Goal: Task Accomplishment & Management: Complete application form

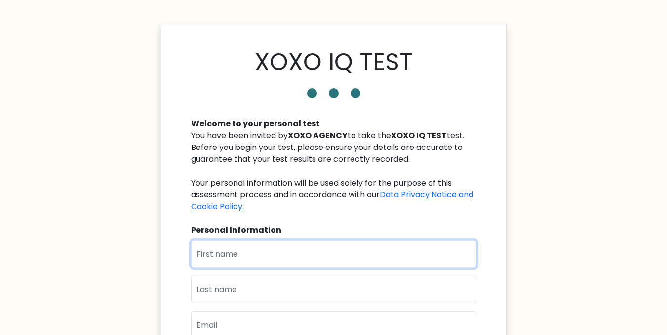
click at [279, 250] on input "text" at bounding box center [333, 254] width 285 height 28
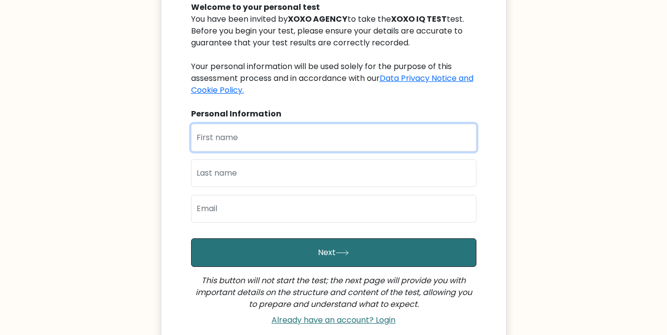
scroll to position [117, 0]
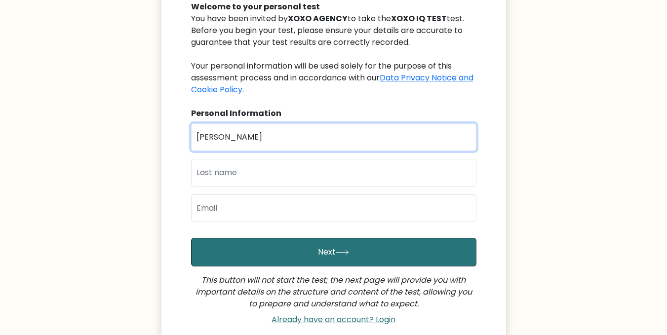
type input "[PERSON_NAME]"
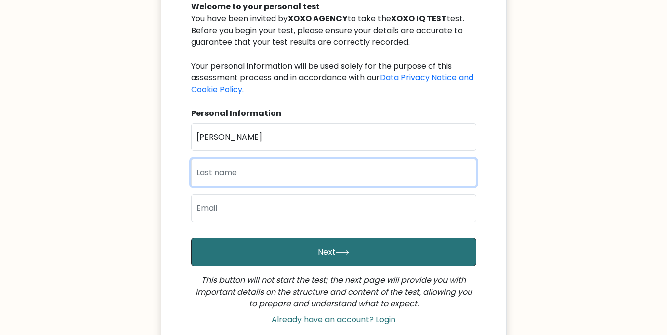
click at [276, 167] on input "text" at bounding box center [333, 173] width 285 height 28
type input "Czar"
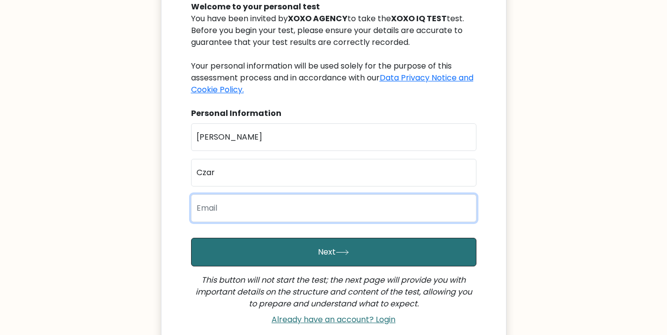
click at [246, 217] on input "email" at bounding box center [333, 208] width 285 height 28
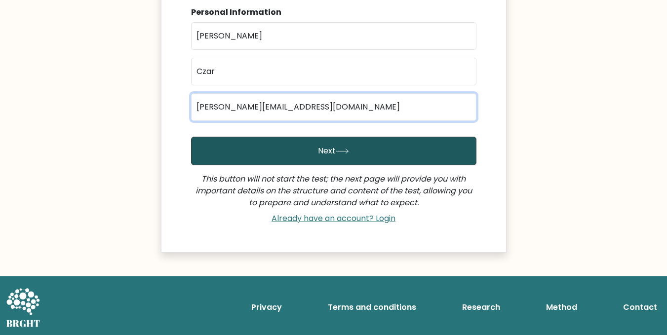
scroll to position [220, 0]
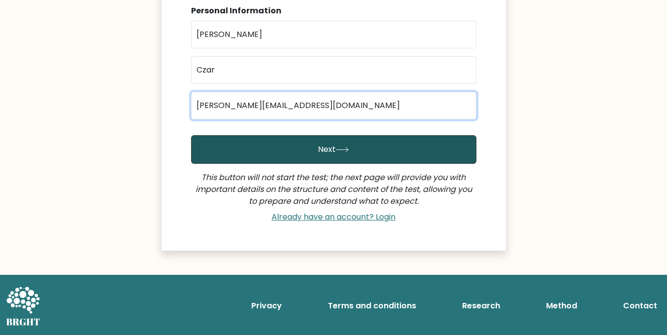
type input "troy.czn@gmail.com"
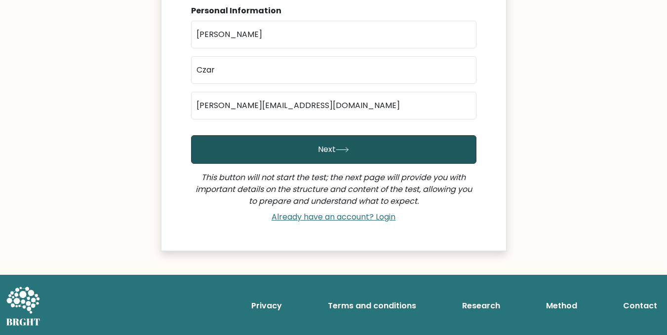
click at [384, 145] on button "Next" at bounding box center [333, 149] width 285 height 29
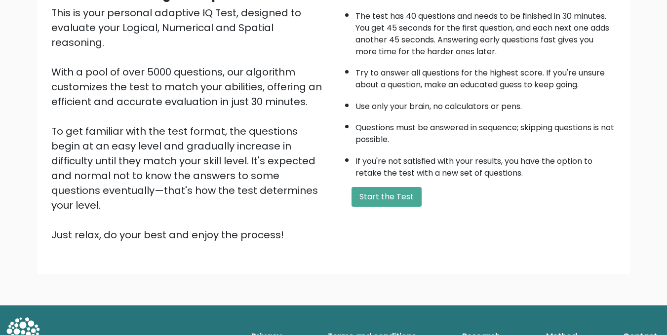
scroll to position [117, 0]
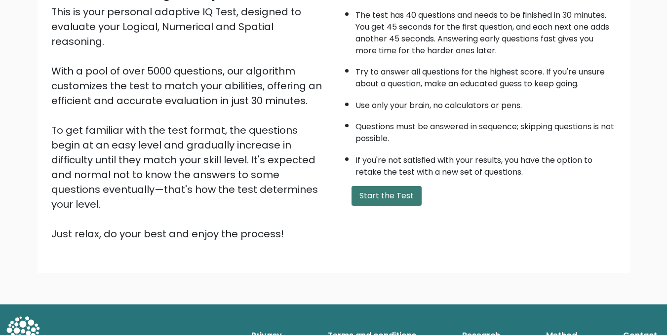
click at [391, 187] on button "Start the Test" at bounding box center [386, 196] width 70 height 20
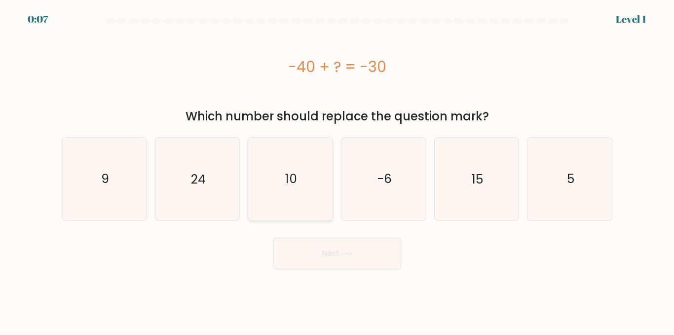
click at [284, 177] on icon "10" at bounding box center [290, 179] width 82 height 82
click at [337, 170] on input "c. 10" at bounding box center [337, 169] width 0 height 2
radio input "true"
click at [306, 254] on button "Next" at bounding box center [337, 254] width 128 height 32
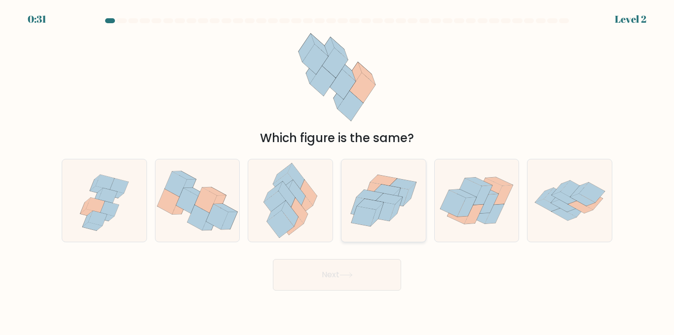
click at [393, 204] on icon at bounding box center [382, 211] width 25 height 20
click at [338, 170] on input "d." at bounding box center [337, 169] width 0 height 2
radio input "true"
click at [357, 268] on button "Next" at bounding box center [337, 275] width 128 height 32
click at [354, 279] on button "Next" at bounding box center [337, 275] width 128 height 32
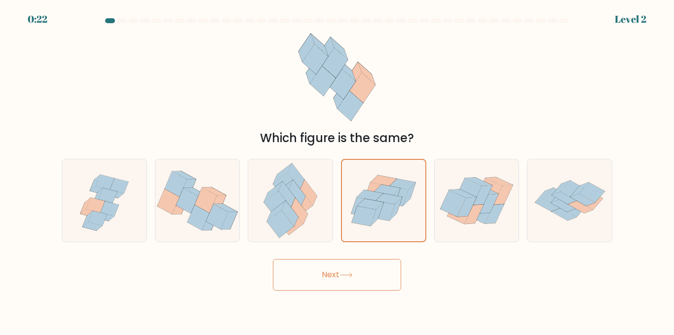
click at [343, 270] on button "Next" at bounding box center [337, 275] width 128 height 32
click at [342, 279] on button "Next" at bounding box center [337, 275] width 128 height 32
click at [348, 190] on icon at bounding box center [383, 201] width 83 height 72
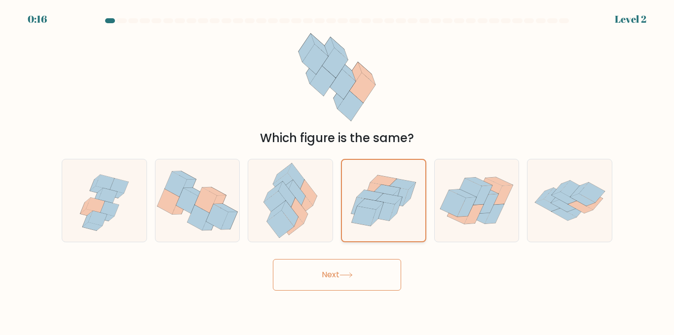
click at [338, 170] on input "d." at bounding box center [337, 169] width 0 height 2
click at [345, 272] on icon at bounding box center [346, 274] width 13 height 5
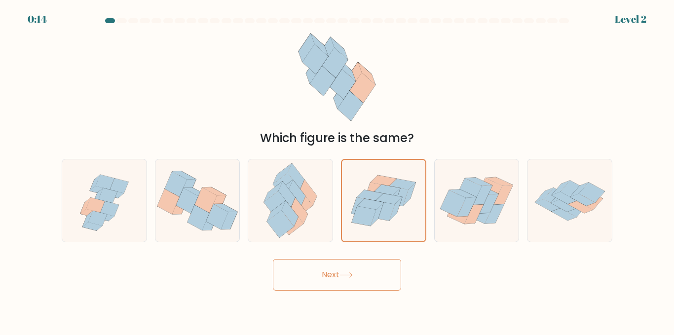
click at [345, 272] on icon at bounding box center [346, 274] width 13 height 5
drag, startPoint x: 345, startPoint y: 282, endPoint x: 312, endPoint y: 282, distance: 33.6
click at [312, 282] on button "Next" at bounding box center [337, 275] width 128 height 32
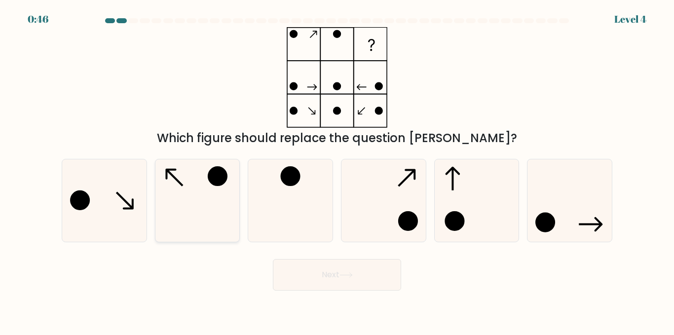
click at [196, 197] on icon at bounding box center [197, 200] width 82 height 82
click at [337, 170] on input "b." at bounding box center [337, 169] width 0 height 2
radio input "true"
click at [316, 275] on button "Next" at bounding box center [337, 275] width 128 height 32
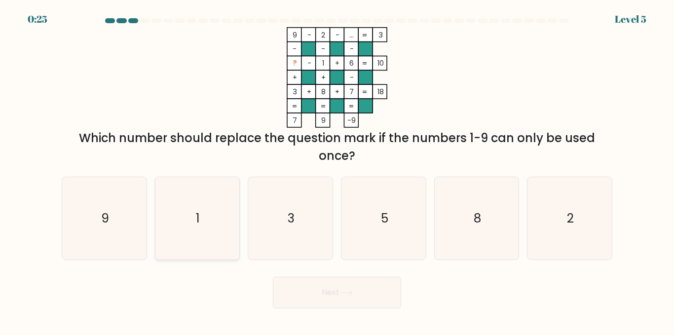
click at [217, 216] on icon "1" at bounding box center [197, 218] width 82 height 82
click at [337, 170] on input "b. 1" at bounding box center [337, 169] width 0 height 2
radio input "true"
click at [391, 214] on icon "5" at bounding box center [384, 218] width 82 height 82
click at [338, 170] on input "d. 5" at bounding box center [337, 169] width 0 height 2
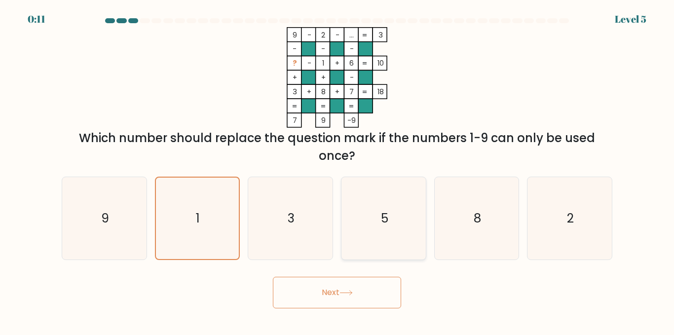
radio input "true"
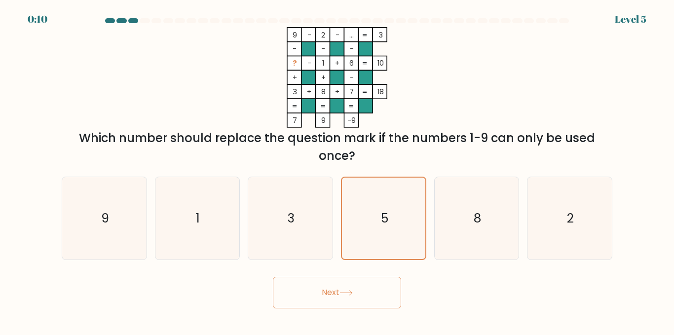
click at [362, 293] on button "Next" at bounding box center [337, 293] width 128 height 32
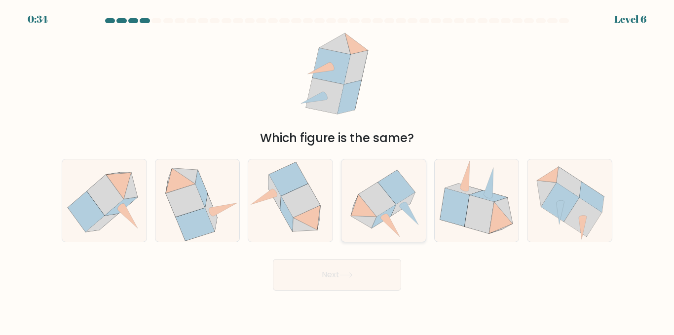
click at [372, 208] on icon at bounding box center [377, 200] width 37 height 34
click at [338, 170] on input "d." at bounding box center [337, 169] width 0 height 2
radio input "true"
click at [332, 276] on button "Next" at bounding box center [337, 275] width 128 height 32
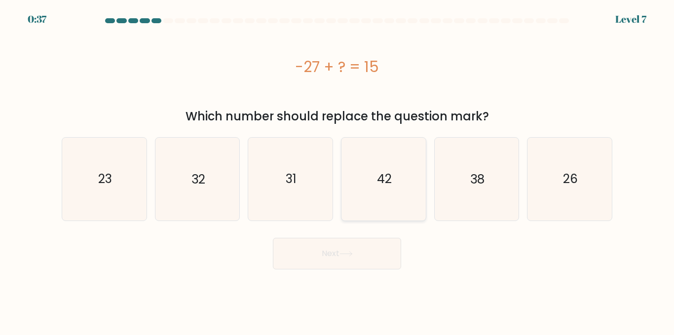
click at [392, 178] on text "42" at bounding box center [384, 178] width 15 height 17
click at [338, 170] on input "d. 42" at bounding box center [337, 169] width 0 height 2
radio input "true"
click at [346, 259] on button "Next" at bounding box center [337, 254] width 128 height 32
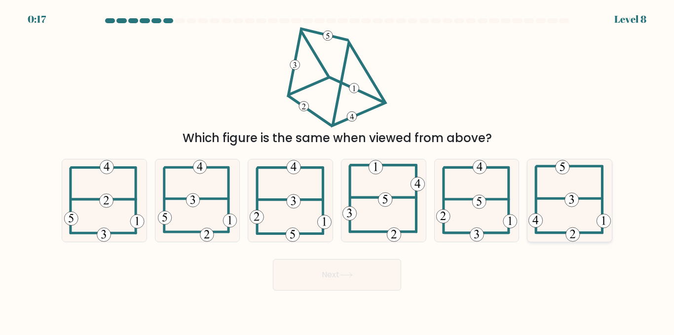
click at [577, 194] on icon at bounding box center [570, 200] width 83 height 82
click at [338, 170] on input "f." at bounding box center [337, 169] width 0 height 2
radio input "true"
click at [343, 268] on button "Next" at bounding box center [337, 275] width 128 height 32
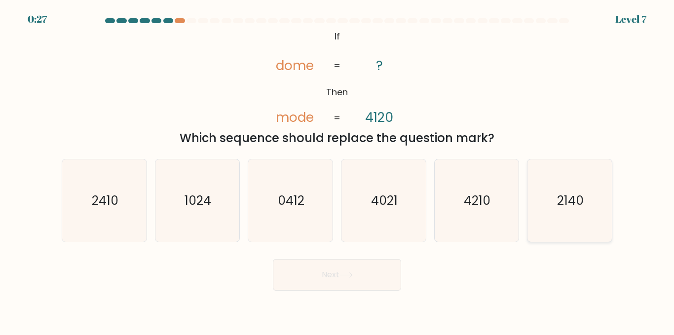
click at [561, 207] on text "2140" at bounding box center [570, 200] width 27 height 17
click at [338, 170] on input "f. 2140" at bounding box center [337, 169] width 0 height 2
radio input "true"
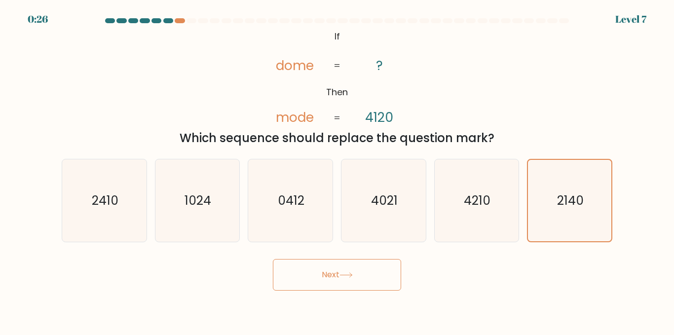
click at [372, 273] on button "Next" at bounding box center [337, 275] width 128 height 32
click at [314, 272] on button "Next" at bounding box center [337, 275] width 128 height 32
click at [310, 275] on button "Next" at bounding box center [337, 275] width 128 height 32
click at [373, 274] on button "Next" at bounding box center [337, 275] width 128 height 32
click at [371, 274] on button "Next" at bounding box center [337, 275] width 128 height 32
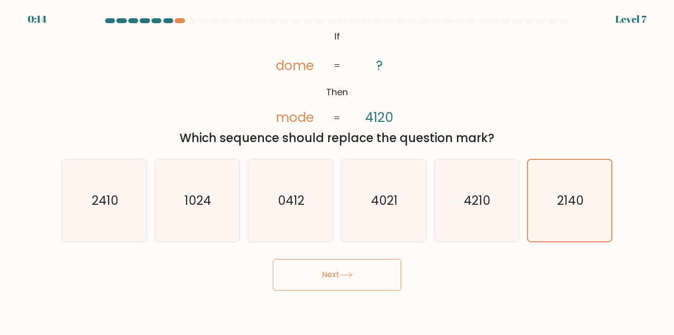
click at [368, 277] on button "Next" at bounding box center [337, 275] width 128 height 32
click at [367, 277] on button "Next" at bounding box center [337, 275] width 128 height 32
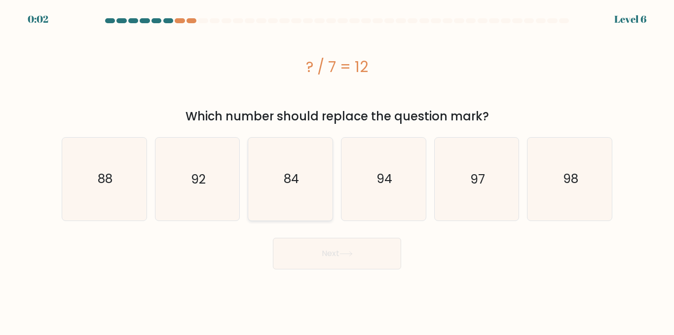
click at [308, 172] on icon "84" at bounding box center [290, 179] width 82 height 82
click at [337, 170] on input "c. 84" at bounding box center [337, 169] width 0 height 2
radio input "true"
click at [298, 254] on button "Next" at bounding box center [337, 254] width 128 height 32
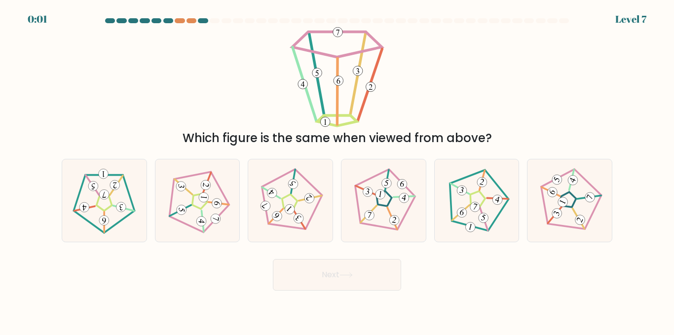
click at [302, 260] on button "Next" at bounding box center [337, 275] width 128 height 32
click at [245, 113] on div "Which figure is the same when viewed from above?" at bounding box center [337, 87] width 563 height 120
click at [294, 211] on 310 at bounding box center [290, 209] width 14 height 14
click at [337, 170] on input "c." at bounding box center [337, 169] width 0 height 2
radio input "true"
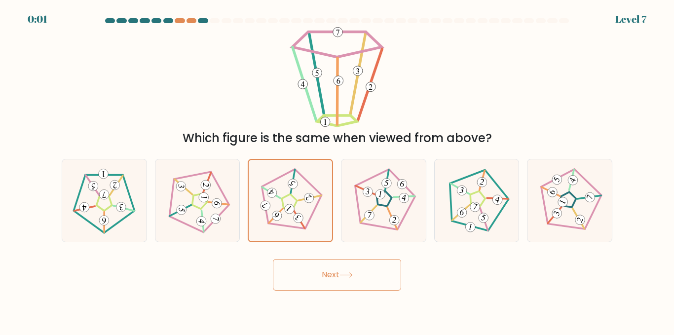
click at [331, 266] on button "Next" at bounding box center [337, 275] width 128 height 32
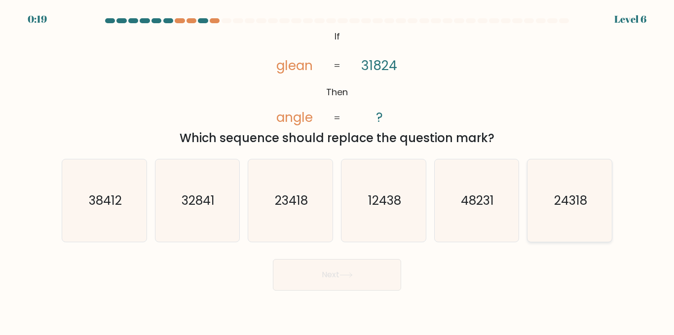
click at [584, 207] on text "24318" at bounding box center [570, 200] width 33 height 17
click at [338, 170] on input "f. 24318" at bounding box center [337, 169] width 0 height 2
radio input "true"
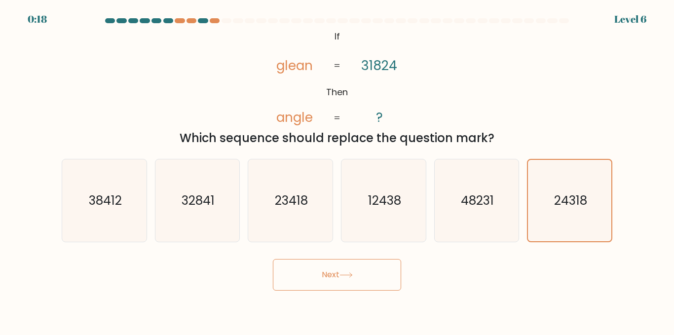
click at [352, 277] on icon at bounding box center [346, 274] width 13 height 5
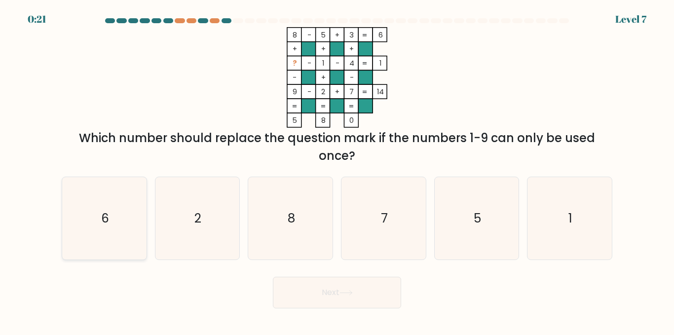
click at [85, 218] on icon "6" at bounding box center [104, 218] width 82 height 82
click at [337, 170] on input "a. 6" at bounding box center [337, 169] width 0 height 2
radio input "true"
click at [312, 290] on button "Next" at bounding box center [337, 293] width 128 height 32
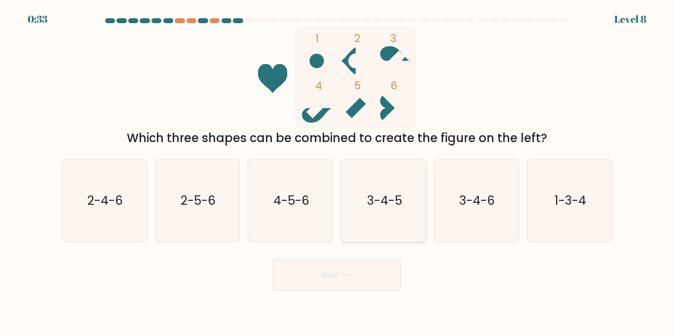
click at [377, 204] on text "3-4-5" at bounding box center [384, 200] width 35 height 17
click at [338, 170] on input "d. 3-4-5" at bounding box center [337, 169] width 0 height 2
radio input "true"
click at [349, 267] on button "Next" at bounding box center [337, 275] width 128 height 32
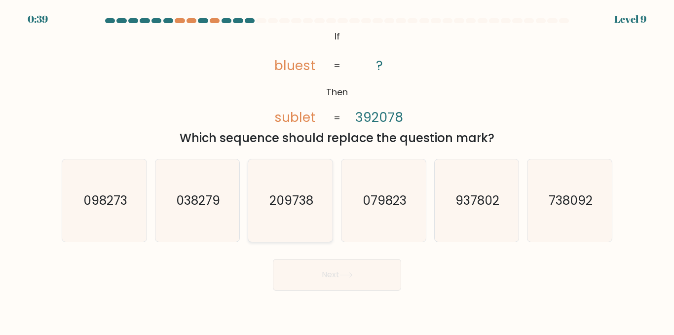
click at [291, 211] on icon "209738" at bounding box center [290, 200] width 82 height 82
click at [337, 170] on input "c. 209738" at bounding box center [337, 169] width 0 height 2
radio input "true"
click at [325, 282] on button "Next" at bounding box center [337, 275] width 128 height 32
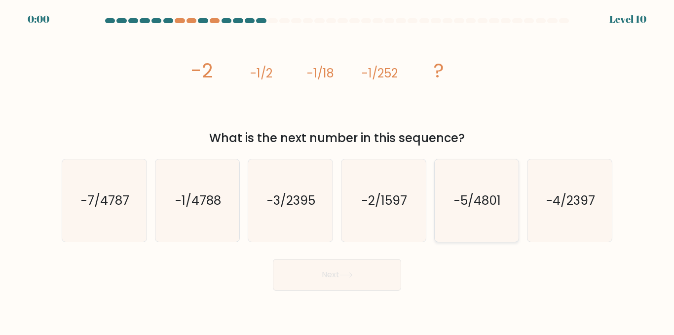
click at [483, 222] on icon "-5/4801" at bounding box center [476, 200] width 82 height 82
click at [338, 170] on input "e. -5/4801" at bounding box center [337, 169] width 0 height 2
radio input "true"
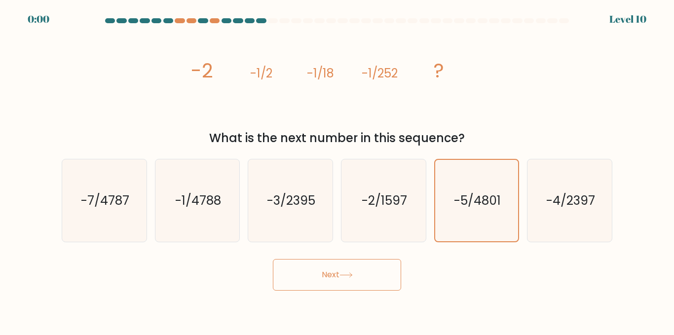
click at [346, 284] on button "Next" at bounding box center [337, 275] width 128 height 32
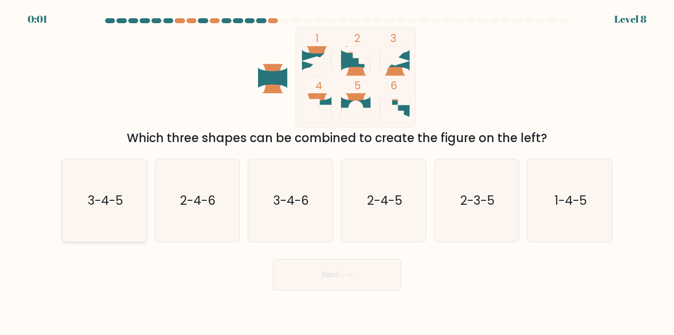
click at [117, 205] on text "3-4-5" at bounding box center [104, 200] width 35 height 17
click at [337, 170] on input "a. 3-4-5" at bounding box center [337, 169] width 0 height 2
radio input "true"
click at [315, 276] on button "Next" at bounding box center [337, 275] width 128 height 32
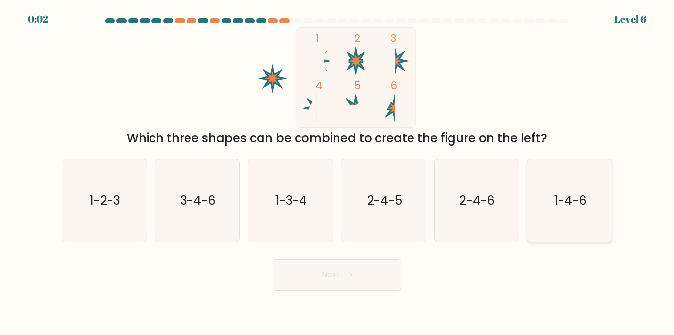
click at [572, 195] on text "1-4-6" at bounding box center [570, 200] width 33 height 17
click at [338, 170] on input "f. 1-4-6" at bounding box center [337, 169] width 0 height 2
radio input "true"
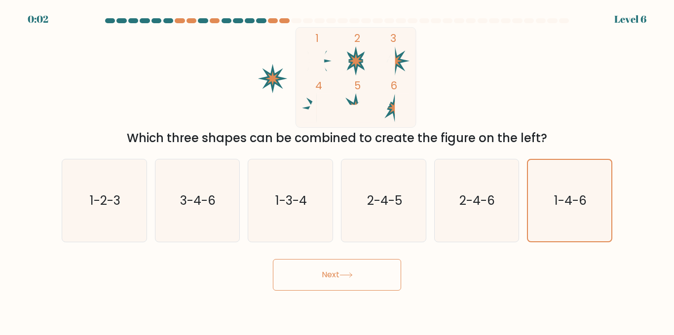
click at [355, 280] on button "Next" at bounding box center [337, 275] width 128 height 32
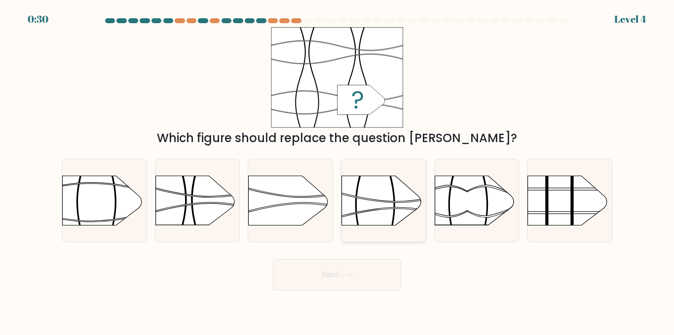
click at [385, 205] on rect at bounding box center [341, 163] width 219 height 167
click at [338, 170] on input "d." at bounding box center [337, 169] width 0 height 2
radio input "true"
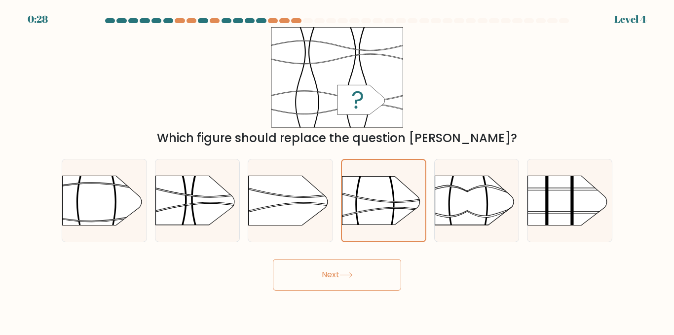
click at [361, 276] on button "Next" at bounding box center [337, 275] width 128 height 32
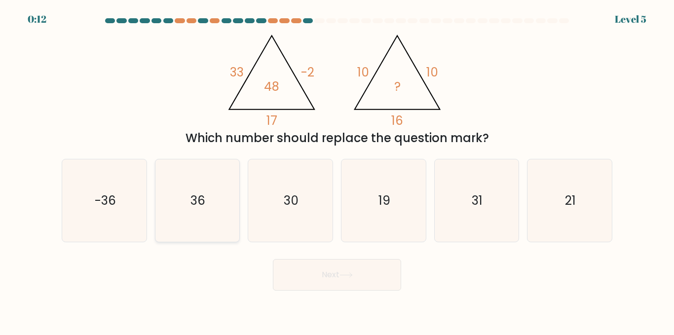
click at [195, 215] on icon "36" at bounding box center [197, 200] width 82 height 82
click at [337, 170] on input "b. 36" at bounding box center [337, 169] width 0 height 2
radio input "true"
click at [310, 279] on button "Next" at bounding box center [337, 275] width 128 height 32
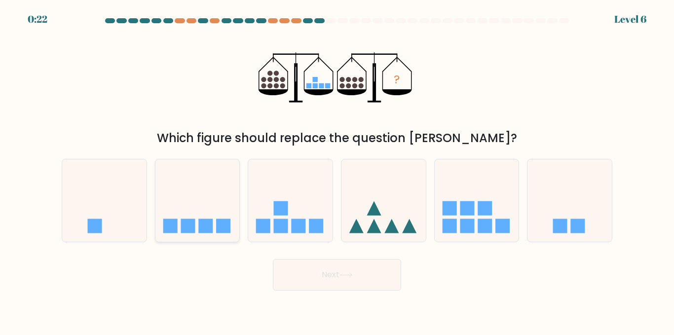
click at [213, 217] on icon at bounding box center [197, 201] width 84 height 70
click at [337, 170] on input "b." at bounding box center [337, 169] width 0 height 2
radio input "true"
click at [318, 284] on button "Next" at bounding box center [337, 275] width 128 height 32
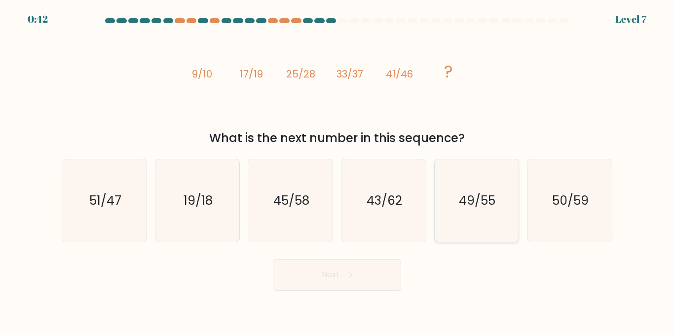
click at [474, 198] on text "49/55" at bounding box center [478, 200] width 37 height 17
click at [338, 170] on input "e. 49/55" at bounding box center [337, 169] width 0 height 2
radio input "true"
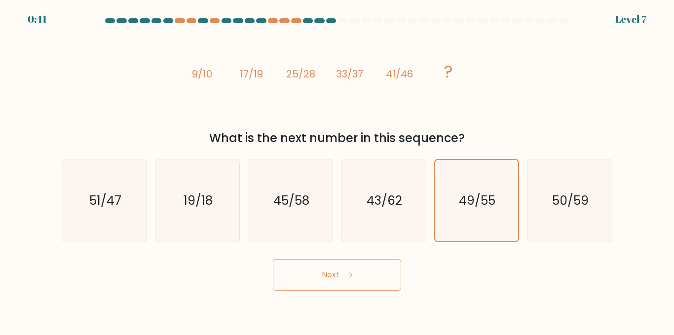
click at [356, 260] on button "Next" at bounding box center [337, 275] width 128 height 32
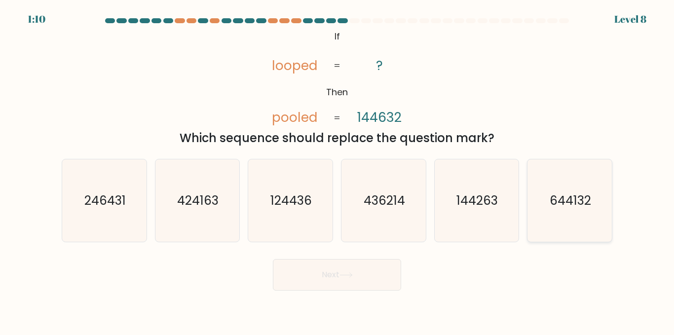
click at [552, 193] on text "644132" at bounding box center [570, 200] width 41 height 17
click at [338, 170] on input "f. 644132" at bounding box center [337, 169] width 0 height 2
radio input "true"
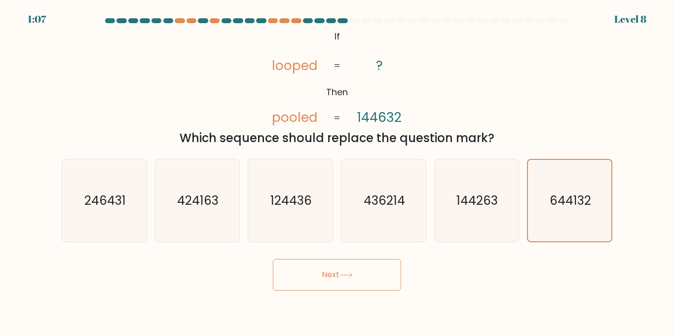
click at [350, 271] on button "Next" at bounding box center [337, 275] width 128 height 32
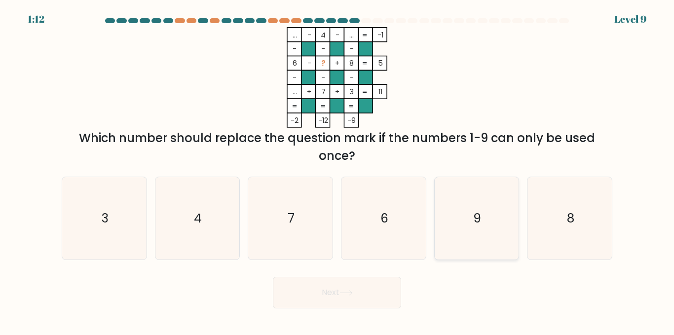
click at [474, 211] on text "9" at bounding box center [478, 218] width 8 height 17
click at [338, 170] on input "e. 9" at bounding box center [337, 169] width 0 height 2
radio input "true"
click at [340, 302] on button "Next" at bounding box center [337, 293] width 128 height 32
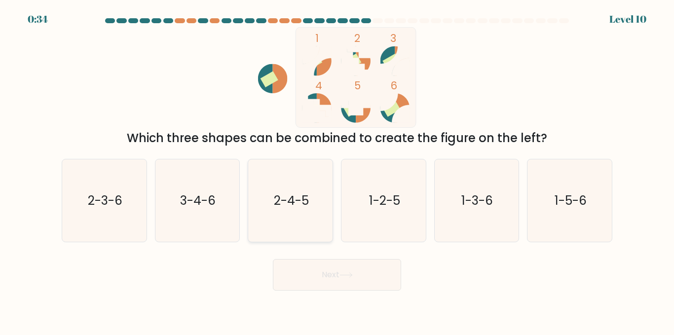
click at [290, 204] on text "2-4-5" at bounding box center [291, 200] width 35 height 17
click at [337, 170] on input "c. 2-4-5" at bounding box center [337, 169] width 0 height 2
radio input "true"
click at [356, 275] on button "Next" at bounding box center [337, 275] width 128 height 32
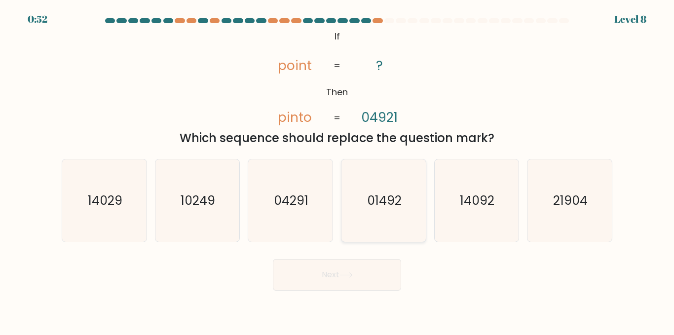
click at [387, 215] on icon "01492" at bounding box center [384, 200] width 82 height 82
click at [338, 170] on input "d. 01492" at bounding box center [337, 169] width 0 height 2
radio input "true"
click at [352, 269] on button "Next" at bounding box center [337, 275] width 128 height 32
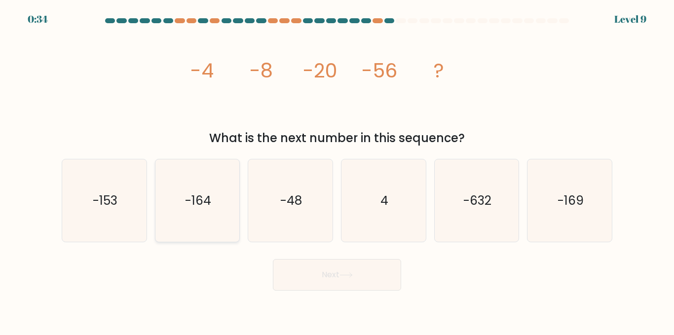
click at [204, 195] on text "-164" at bounding box center [198, 200] width 26 height 17
click at [337, 170] on input "b. -164" at bounding box center [337, 169] width 0 height 2
radio input "true"
click at [283, 265] on button "Next" at bounding box center [337, 275] width 128 height 32
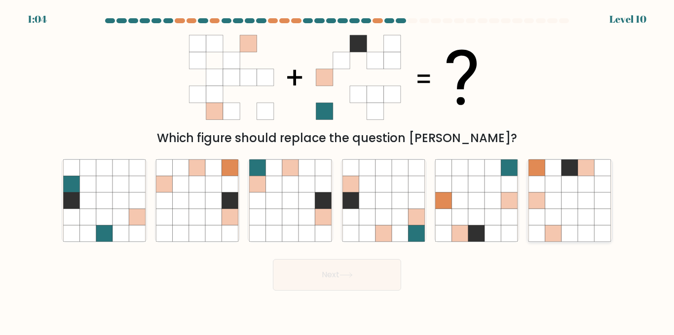
click at [541, 220] on icon at bounding box center [537, 217] width 16 height 16
click at [338, 170] on input "f." at bounding box center [337, 169] width 0 height 2
radio input "true"
click at [344, 281] on button "Next" at bounding box center [337, 275] width 128 height 32
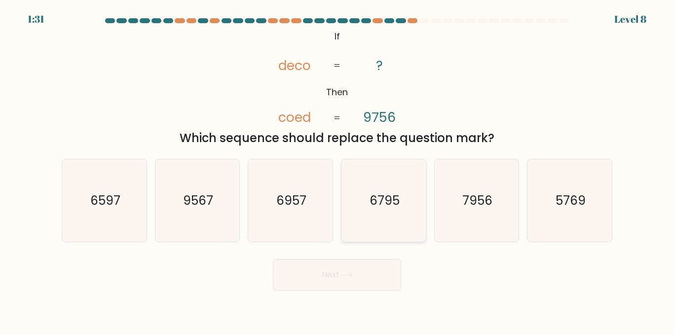
click at [381, 215] on icon "6795" at bounding box center [384, 200] width 82 height 82
click at [338, 170] on input "d. 6795" at bounding box center [337, 169] width 0 height 2
radio input "true"
click at [112, 192] on text "6597" at bounding box center [105, 200] width 30 height 17
click at [337, 170] on input "a. 6597" at bounding box center [337, 169] width 0 height 2
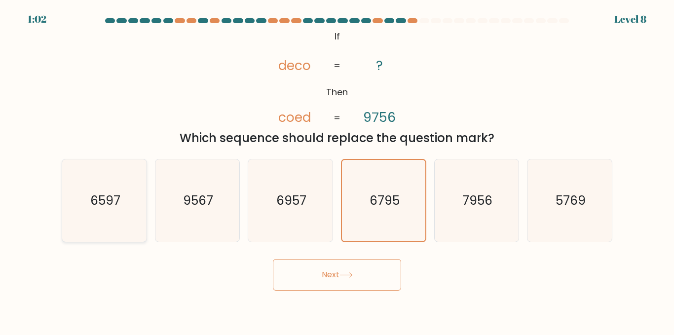
radio input "true"
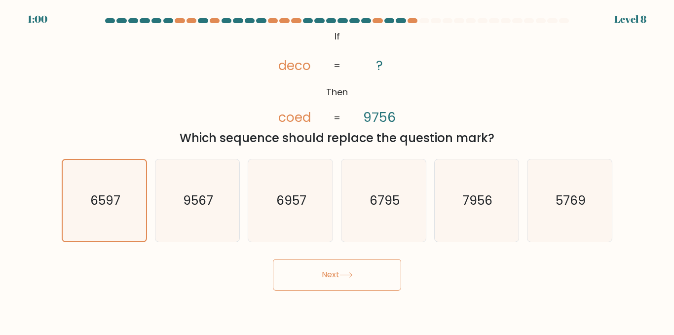
click at [362, 284] on button "Next" at bounding box center [337, 275] width 128 height 32
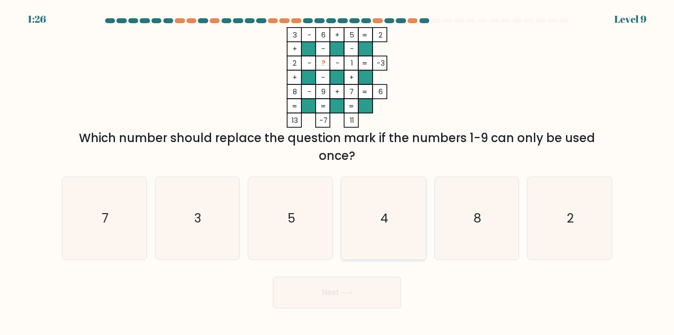
click at [379, 231] on icon "4" at bounding box center [384, 218] width 82 height 82
click at [338, 170] on input "d. 4" at bounding box center [337, 169] width 0 height 2
radio input "true"
click at [358, 292] on button "Next" at bounding box center [337, 293] width 128 height 32
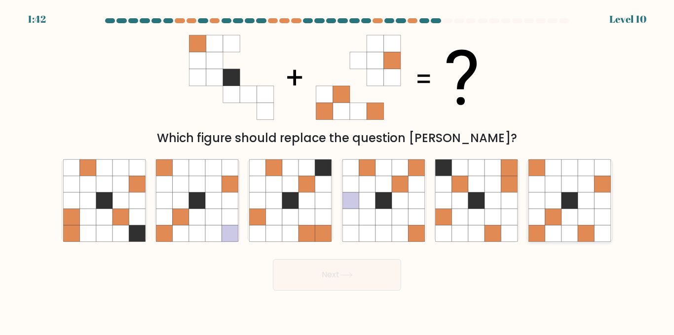
click at [560, 226] on icon at bounding box center [553, 234] width 16 height 16
click at [338, 170] on input "f." at bounding box center [337, 169] width 0 height 2
radio input "true"
click at [351, 277] on icon at bounding box center [346, 274] width 13 height 5
click at [357, 278] on button "Next" at bounding box center [337, 275] width 128 height 32
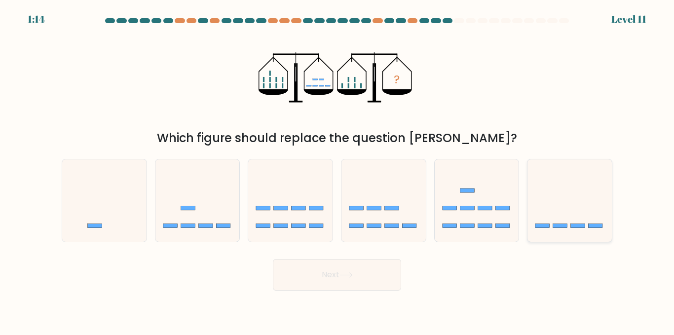
click at [570, 212] on icon at bounding box center [570, 201] width 84 height 70
click at [338, 170] on input "f." at bounding box center [337, 169] width 0 height 2
radio input "true"
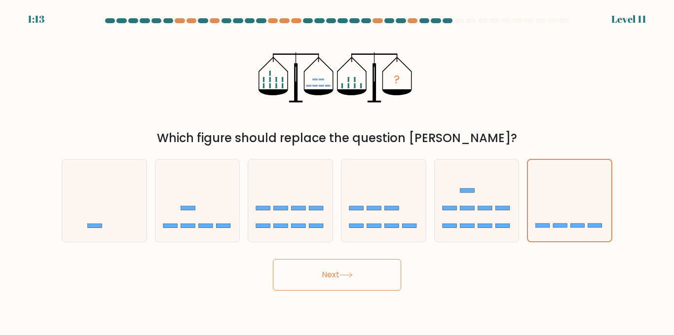
click at [364, 271] on button "Next" at bounding box center [337, 275] width 128 height 32
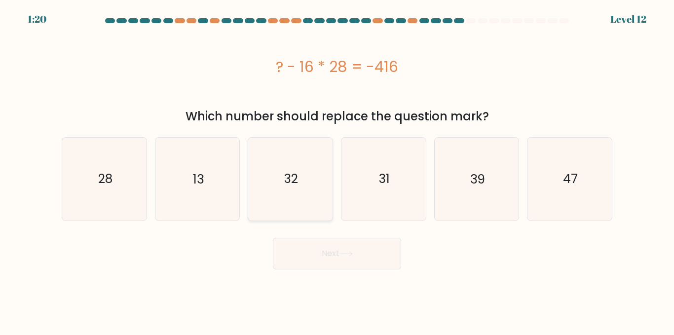
click at [276, 184] on icon "32" at bounding box center [290, 179] width 82 height 82
click at [337, 170] on input "c. 32" at bounding box center [337, 169] width 0 height 2
radio input "true"
click at [337, 257] on button "Next" at bounding box center [337, 254] width 128 height 32
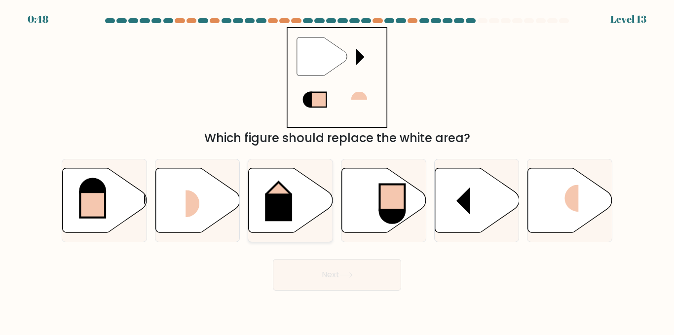
click at [275, 207] on rect at bounding box center [279, 207] width 27 height 28
click at [337, 170] on input "c." at bounding box center [337, 169] width 0 height 2
radio input "true"
click at [326, 279] on button "Next" at bounding box center [337, 275] width 128 height 32
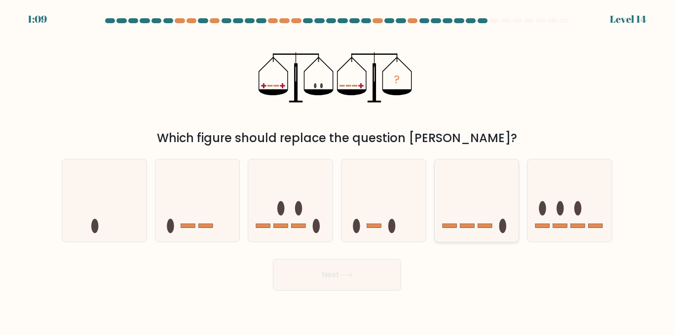
click at [469, 209] on icon at bounding box center [477, 201] width 84 height 70
click at [338, 170] on input "e." at bounding box center [337, 169] width 0 height 2
radio input "true"
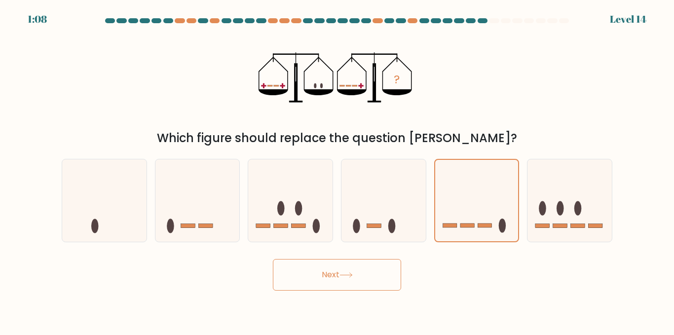
click at [375, 273] on button "Next" at bounding box center [337, 275] width 128 height 32
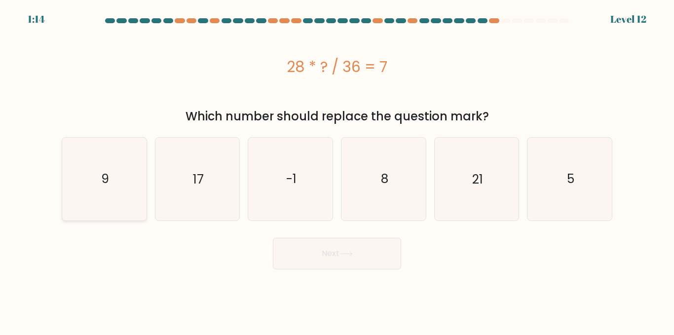
click at [92, 183] on icon "9" at bounding box center [104, 179] width 82 height 82
click at [337, 170] on input "a. 9" at bounding box center [337, 169] width 0 height 2
radio input "true"
click at [332, 256] on button "Next" at bounding box center [337, 254] width 128 height 32
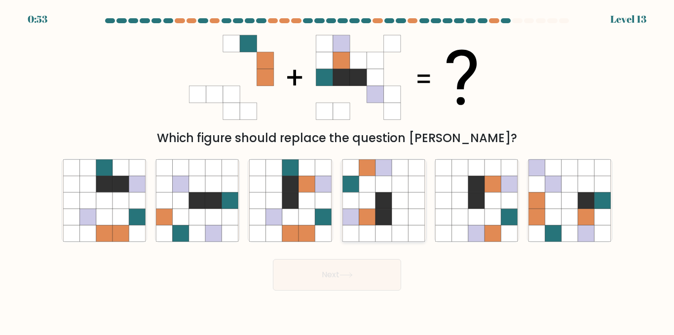
click at [380, 217] on icon at bounding box center [384, 217] width 16 height 16
click at [338, 170] on input "d." at bounding box center [337, 169] width 0 height 2
radio input "true"
click at [369, 280] on button "Next" at bounding box center [337, 275] width 128 height 32
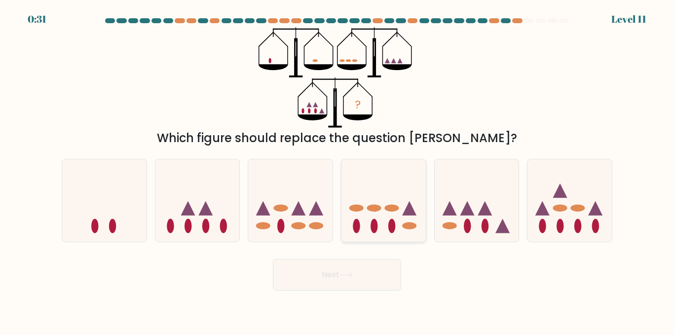
click at [371, 213] on icon at bounding box center [384, 201] width 84 height 70
click at [338, 170] on input "d." at bounding box center [337, 169] width 0 height 2
radio input "true"
click at [362, 275] on button "Next" at bounding box center [337, 275] width 128 height 32
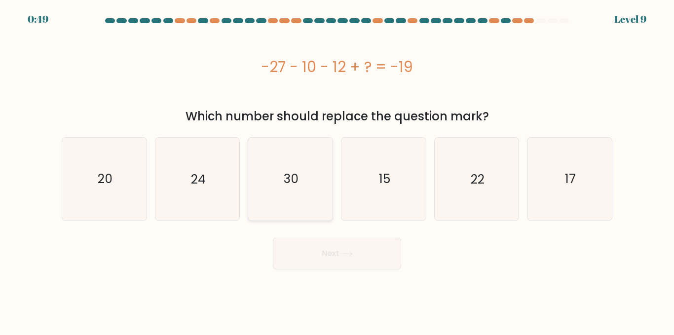
click at [284, 177] on text "30" at bounding box center [291, 178] width 15 height 17
click at [337, 170] on input "c. 30" at bounding box center [337, 169] width 0 height 2
radio input "true"
click at [321, 249] on button "Next" at bounding box center [337, 254] width 128 height 32
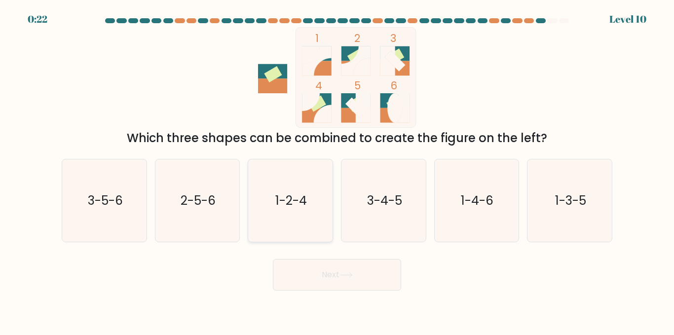
click at [284, 193] on text "1-2-4" at bounding box center [291, 200] width 32 height 17
click at [337, 170] on input "c. 1-2-4" at bounding box center [337, 169] width 0 height 2
radio input "true"
click at [350, 270] on button "Next" at bounding box center [337, 275] width 128 height 32
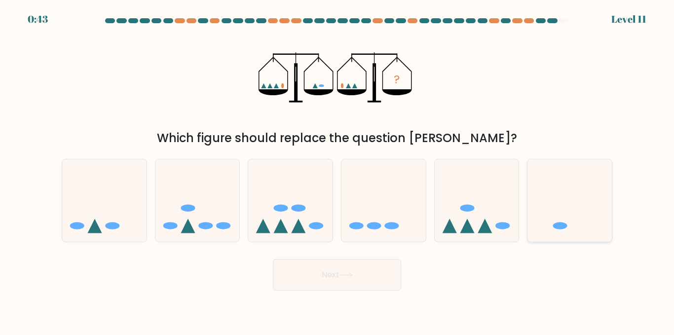
click at [575, 195] on icon at bounding box center [570, 201] width 84 height 70
click at [338, 170] on input "f." at bounding box center [337, 169] width 0 height 2
radio input "true"
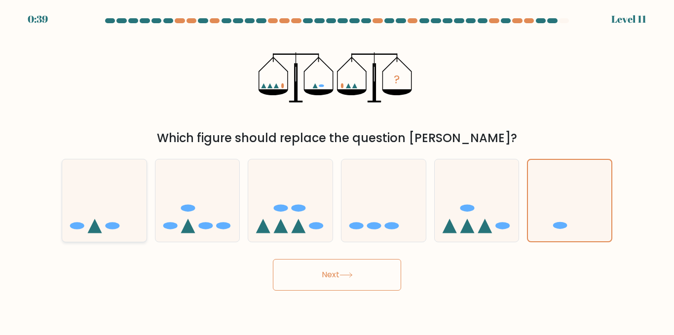
click at [127, 209] on icon at bounding box center [104, 201] width 84 height 70
click at [337, 170] on input "a." at bounding box center [337, 169] width 0 height 2
radio input "true"
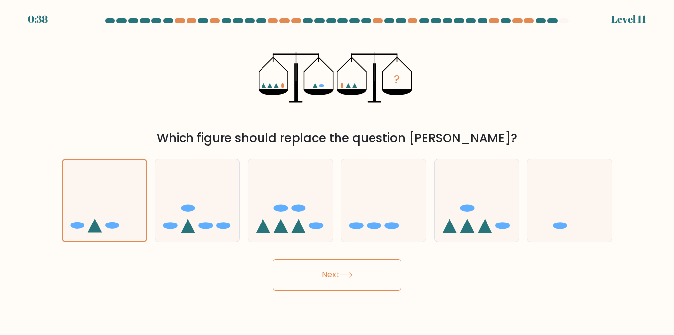
click at [364, 286] on button "Next" at bounding box center [337, 275] width 128 height 32
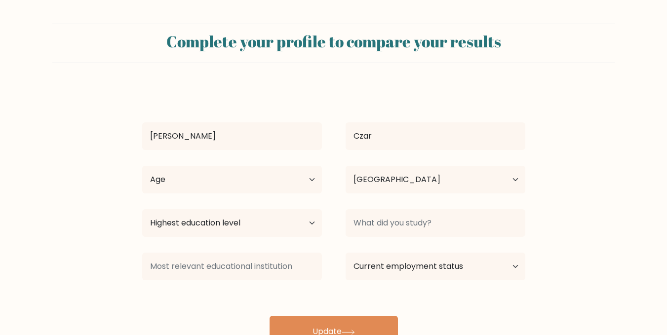
select select "NG"
click at [239, 232] on select "Highest education level No schooling Primary Lower Secondary Upper Secondary Oc…" at bounding box center [232, 223] width 180 height 28
select select "upper_secondary"
click at [142, 209] on select "Highest education level No schooling Primary Lower Secondary Upper Secondary Oc…" at bounding box center [232, 223] width 180 height 28
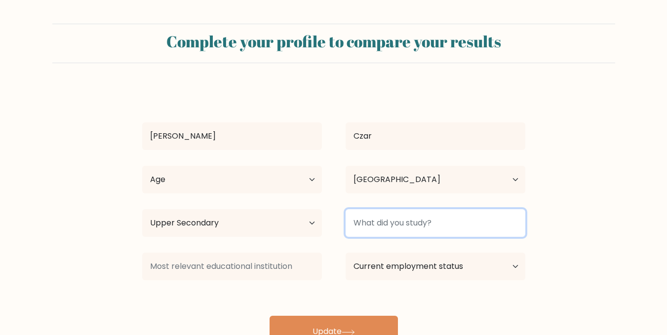
click at [421, 225] on input at bounding box center [435, 223] width 180 height 28
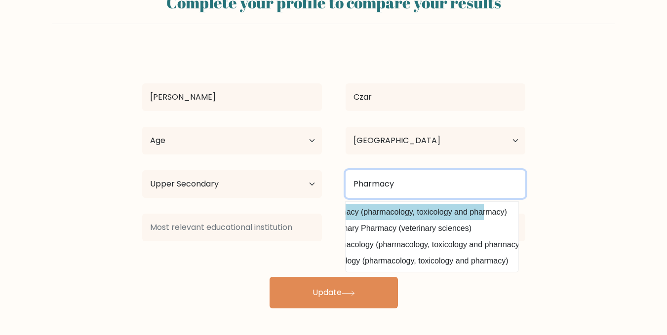
scroll to position [0, 32]
type input "Pharmacy"
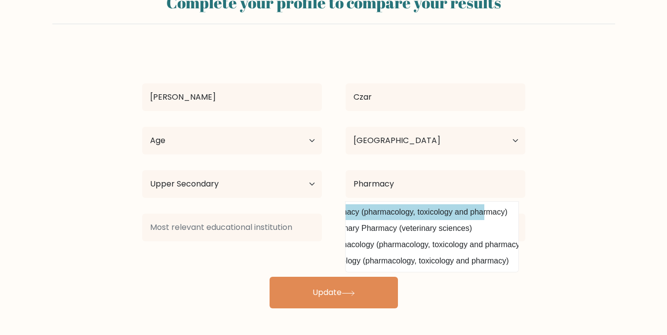
click at [440, 209] on div "Troy Czar Age Under 18 years old 18-24 years old 25-34 years old 35-44 years ol…" at bounding box center [333, 178] width 395 height 261
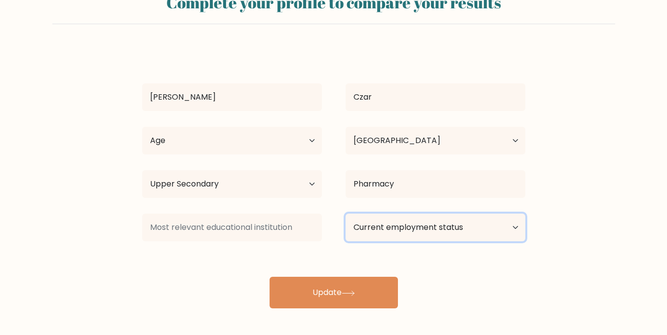
click at [485, 220] on select "Current employment status Employed Student Retired Other / prefer not to answer" at bounding box center [435, 228] width 180 height 28
select select "student"
click at [345, 214] on select "Current employment status Employed Student Retired Other / prefer not to answer" at bounding box center [435, 228] width 180 height 28
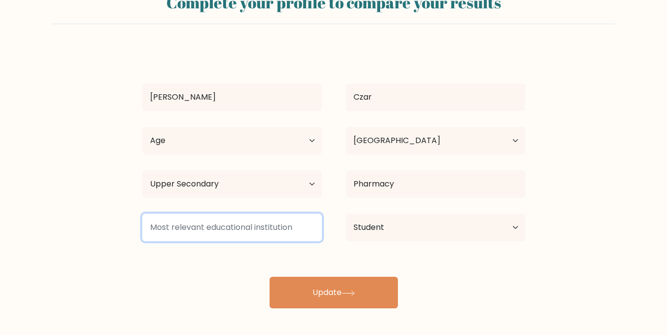
click at [262, 235] on input at bounding box center [232, 228] width 180 height 28
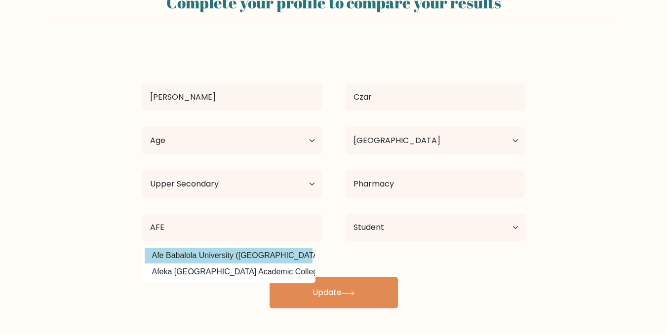
click at [257, 251] on div "Troy Czar Age Under 18 years old 18-24 years old 25-34 years old 35-44 years ol…" at bounding box center [333, 178] width 395 height 261
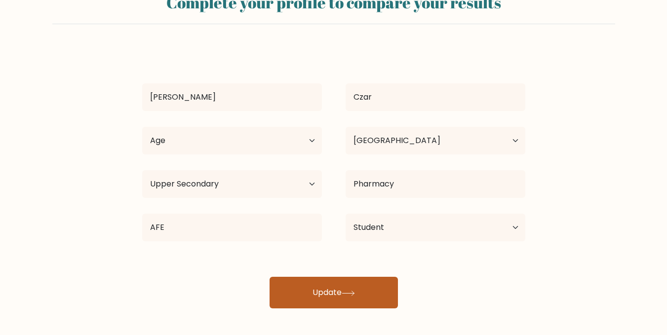
click at [302, 285] on button "Update" at bounding box center [333, 293] width 128 height 32
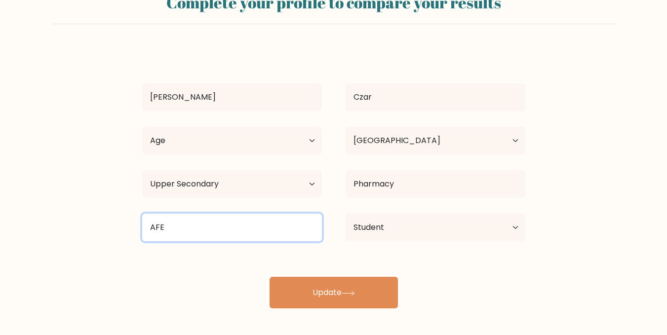
click at [213, 228] on input "AFE" at bounding box center [232, 228] width 180 height 28
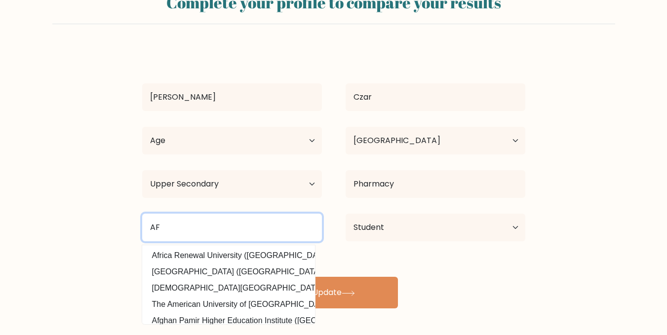
type input "AFE"
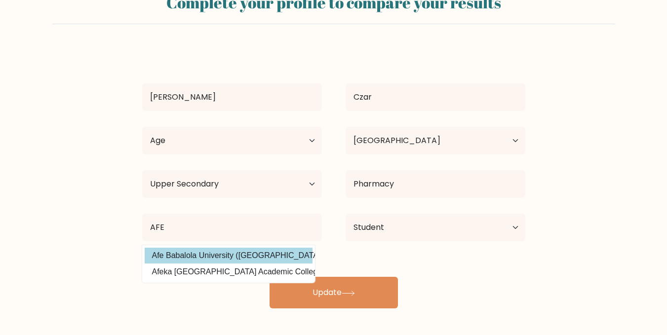
click at [197, 262] on div "Troy Czar Age Under 18 years old 18-24 years old 25-34 years old 35-44 years ol…" at bounding box center [333, 178] width 395 height 261
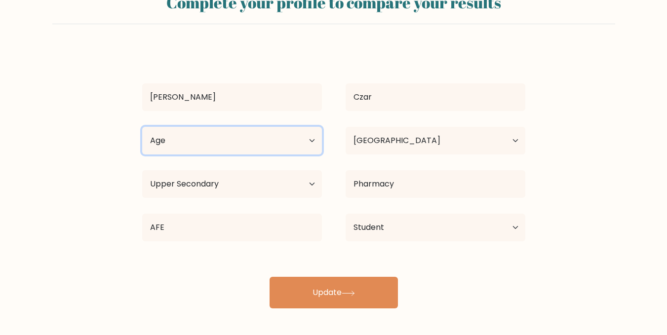
click at [186, 148] on select "Age Under 18 years old 18-24 years old 25-34 years old 35-44 years old 45-54 ye…" at bounding box center [232, 141] width 180 height 28
select select "18_24"
click at [142, 127] on select "Age Under 18 years old 18-24 years old 25-34 years old 35-44 years old 45-54 ye…" at bounding box center [232, 141] width 180 height 28
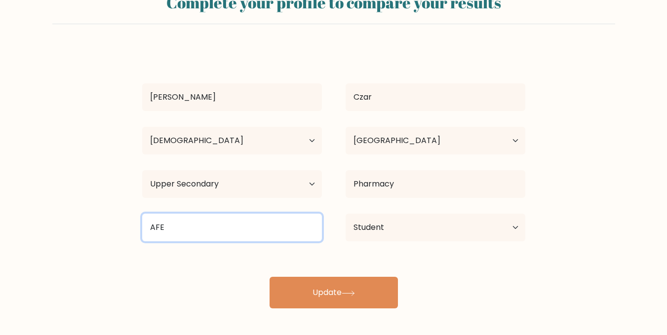
click at [217, 229] on input "AFE" at bounding box center [232, 228] width 180 height 28
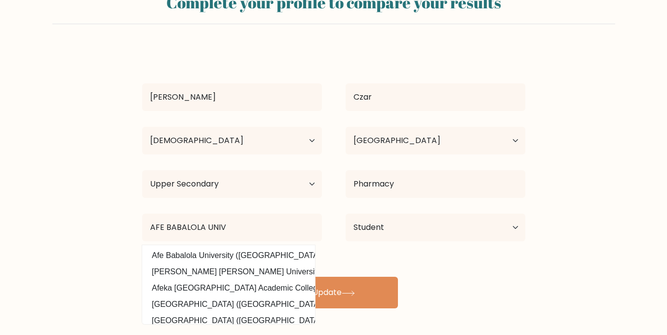
click at [209, 258] on div "Troy Czar Age Under 18 years old 18-24 years old 25-34 years old 35-44 years ol…" at bounding box center [333, 178] width 395 height 261
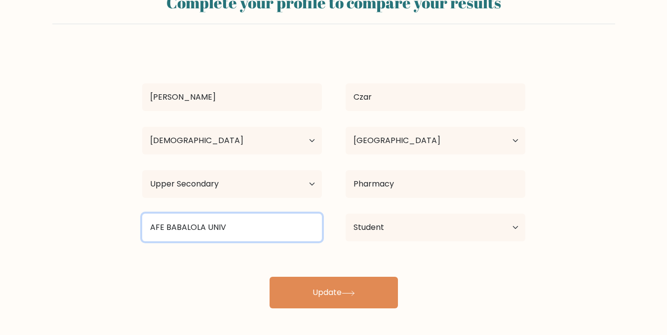
click at [239, 225] on input "AFE BABALOLA UNIV" at bounding box center [232, 228] width 180 height 28
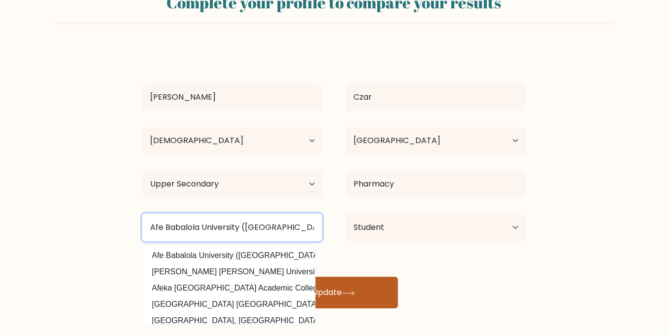
type input "Afe Babalola University (Nigeria)"
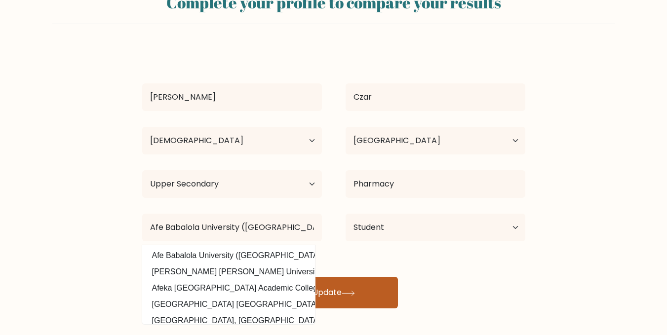
click at [361, 303] on button "Update" at bounding box center [333, 293] width 128 height 32
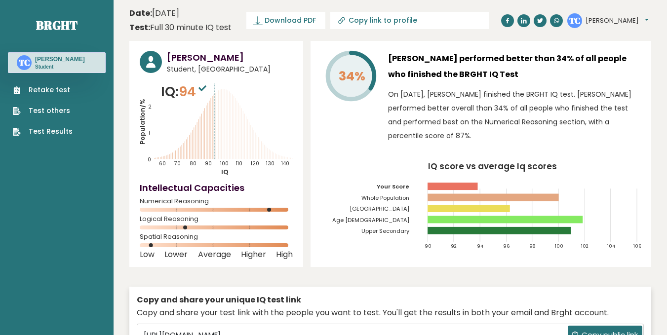
click at [59, 84] on div "Retake test Test others Test Results" at bounding box center [57, 105] width 98 height 64
click at [59, 86] on link "Retake test" at bounding box center [43, 90] width 60 height 10
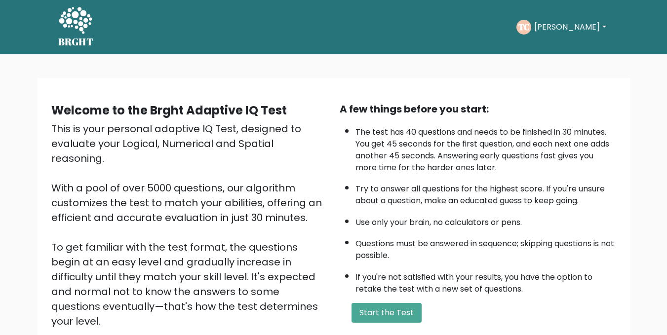
scroll to position [117, 0]
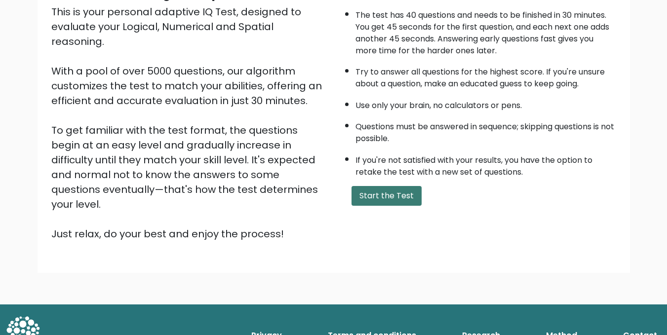
click at [414, 197] on button "Start the Test" at bounding box center [386, 196] width 70 height 20
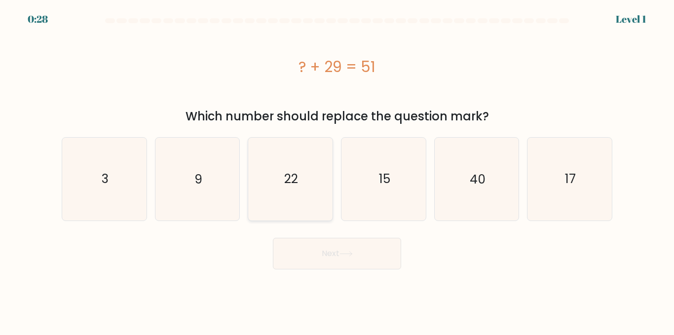
click at [275, 192] on icon "22" at bounding box center [290, 179] width 82 height 82
click at [337, 170] on input "c. 22" at bounding box center [337, 169] width 0 height 2
radio input "true"
click at [318, 261] on button "Next" at bounding box center [337, 254] width 128 height 32
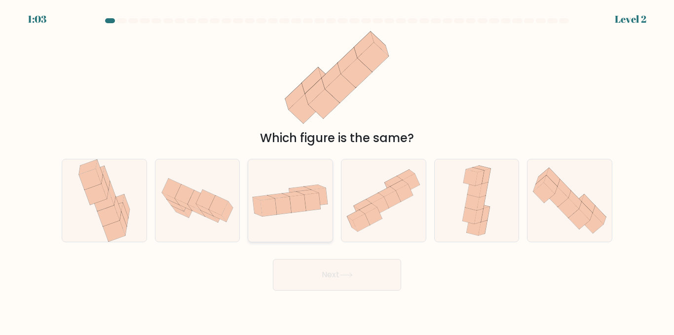
click at [295, 207] on icon at bounding box center [298, 204] width 16 height 18
click at [337, 170] on input "c." at bounding box center [337, 169] width 0 height 2
radio input "true"
click at [348, 277] on icon at bounding box center [346, 274] width 13 height 5
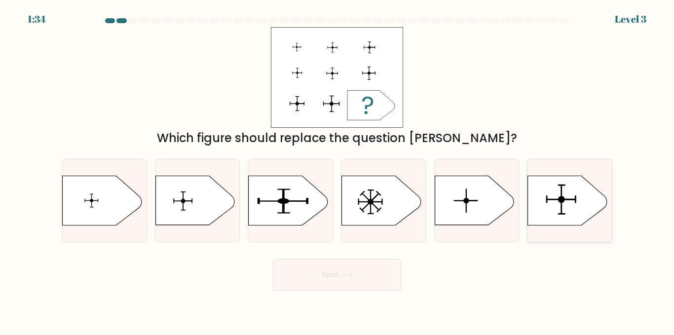
click at [562, 201] on rect at bounding box center [561, 200] width 1 height 30
click at [338, 170] on input "f." at bounding box center [337, 169] width 0 height 2
radio input "true"
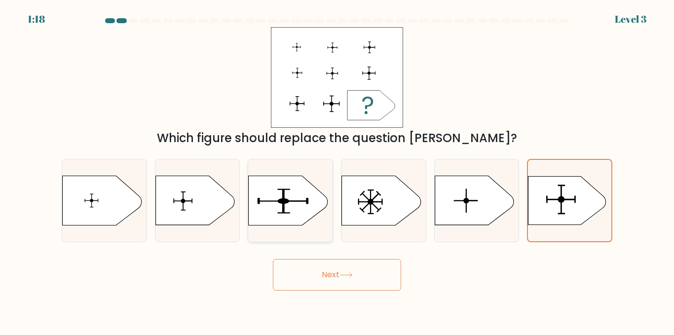
click at [283, 213] on rect at bounding box center [284, 212] width 12 height 1
click at [337, 170] on input "c." at bounding box center [337, 169] width 0 height 2
radio input "true"
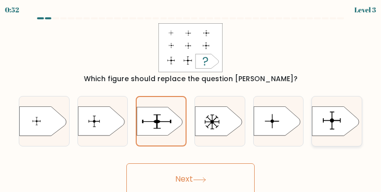
click at [319, 120] on icon at bounding box center [335, 121] width 46 height 29
click at [191, 98] on input "f." at bounding box center [191, 97] width 0 height 2
radio input "true"
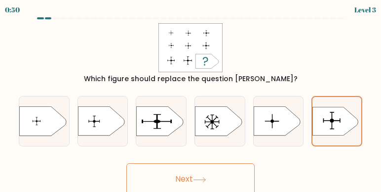
click at [209, 170] on button "Next" at bounding box center [190, 179] width 128 height 32
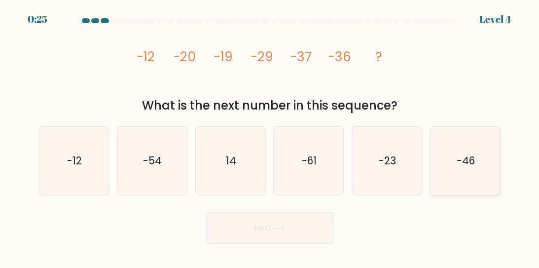
click at [453, 161] on icon "-46" at bounding box center [465, 161] width 68 height 68
click at [270, 137] on input "f. -46" at bounding box center [270, 135] width 0 height 2
radio input "true"
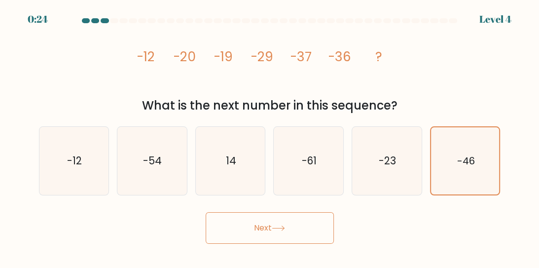
click at [316, 229] on button "Next" at bounding box center [270, 228] width 128 height 32
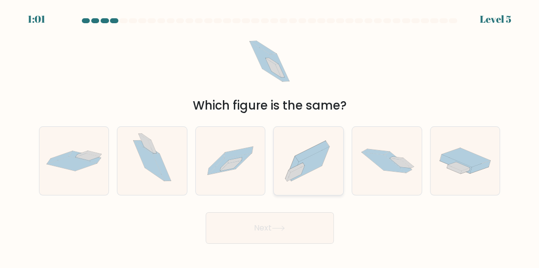
click at [308, 163] on icon at bounding box center [311, 164] width 38 height 34
click at [270, 137] on input "d." at bounding box center [270, 135] width 0 height 2
radio input "true"
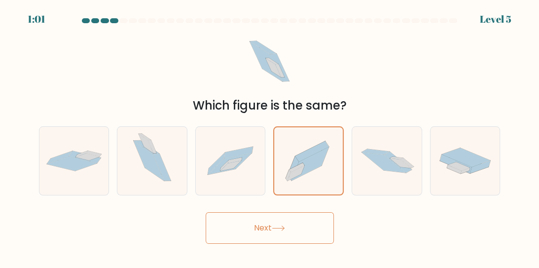
click at [285, 230] on icon at bounding box center [278, 228] width 13 height 5
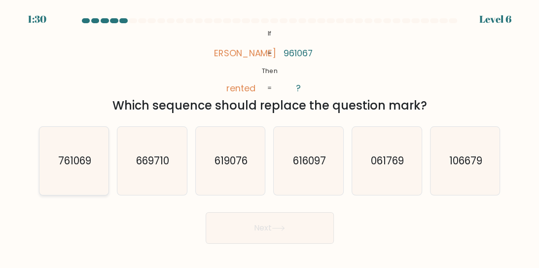
click at [68, 159] on text "761069" at bounding box center [74, 160] width 33 height 14
click at [270, 137] on input "a. 761069" at bounding box center [270, 135] width 0 height 2
radio input "true"
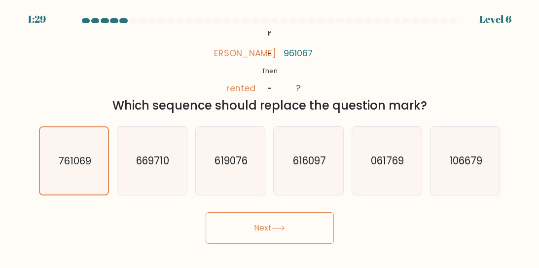
click at [264, 225] on button "Next" at bounding box center [270, 228] width 128 height 32
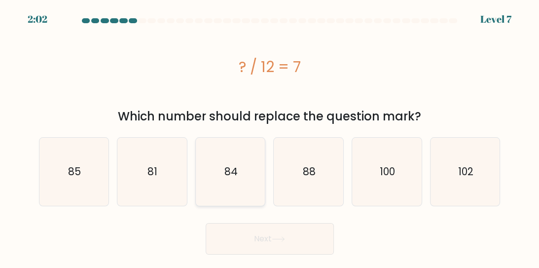
click at [213, 179] on icon "84" at bounding box center [230, 172] width 68 height 68
click at [270, 137] on input "c. 84" at bounding box center [270, 135] width 0 height 2
radio input "true"
click at [269, 242] on button "Next" at bounding box center [270, 239] width 128 height 32
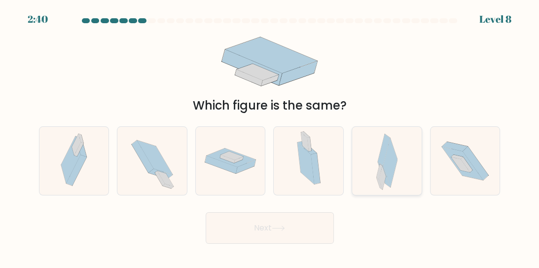
click at [381, 165] on icon at bounding box center [380, 171] width 6 height 15
click at [270, 137] on input "e." at bounding box center [270, 135] width 0 height 2
radio input "true"
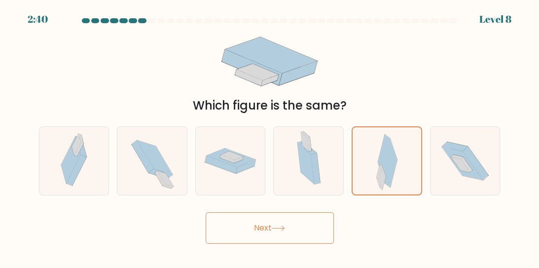
click at [279, 237] on button "Next" at bounding box center [270, 228] width 128 height 32
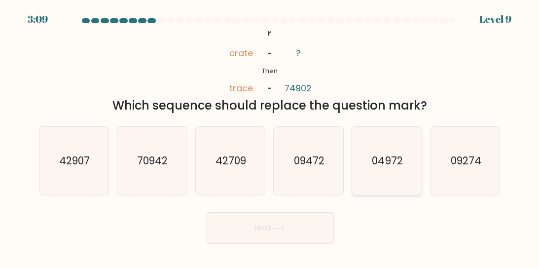
click at [382, 166] on text "04972" at bounding box center [388, 160] width 31 height 14
click at [270, 137] on input "e. 04972" at bounding box center [270, 135] width 0 height 2
radio input "true"
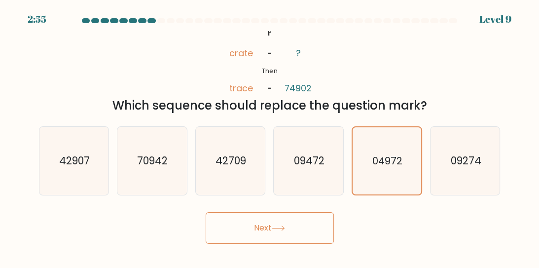
click at [272, 231] on button "Next" at bounding box center [270, 228] width 128 height 32
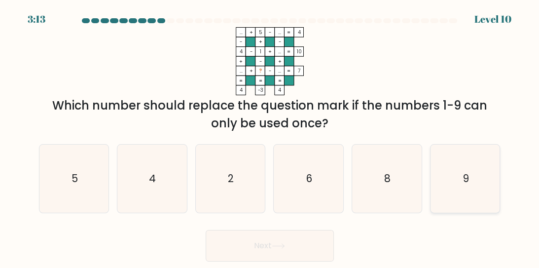
click at [457, 190] on icon "9" at bounding box center [465, 179] width 68 height 68
click at [270, 137] on input "f. 9" at bounding box center [270, 135] width 0 height 2
radio input "true"
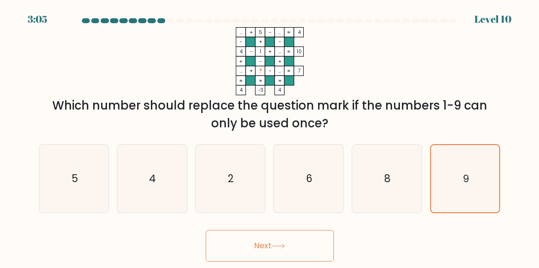
click at [276, 244] on icon at bounding box center [278, 245] width 13 height 5
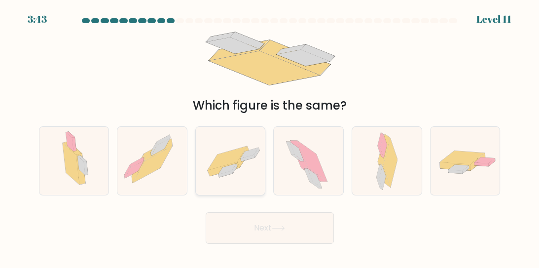
click at [234, 159] on icon at bounding box center [227, 158] width 39 height 24
click at [270, 137] on input "c." at bounding box center [270, 135] width 0 height 2
radio input "true"
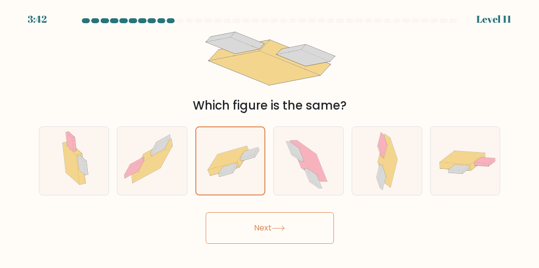
click at [259, 235] on button "Next" at bounding box center [270, 228] width 128 height 32
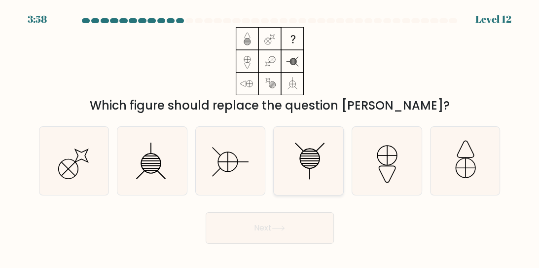
click at [313, 168] on icon at bounding box center [309, 161] width 68 height 68
click at [270, 137] on input "d." at bounding box center [270, 135] width 0 height 2
radio input "true"
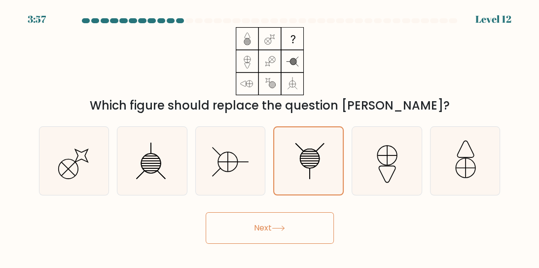
click at [268, 240] on button "Next" at bounding box center [270, 228] width 128 height 32
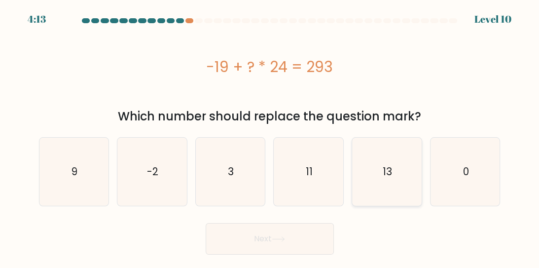
click at [382, 184] on icon "13" at bounding box center [387, 172] width 68 height 68
click at [270, 137] on input "e. 13" at bounding box center [270, 135] width 0 height 2
radio input "true"
click at [292, 241] on button "Next" at bounding box center [270, 239] width 128 height 32
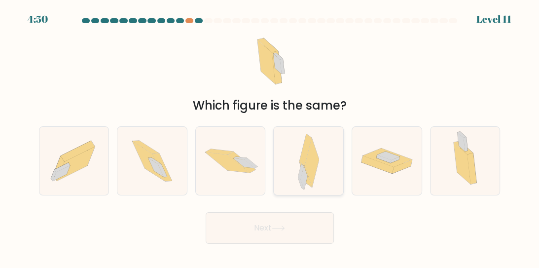
click at [300, 168] on icon at bounding box center [308, 161] width 21 height 68
click at [270, 137] on input "d." at bounding box center [270, 135] width 0 height 2
radio input "true"
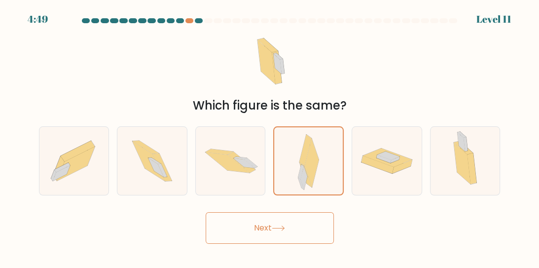
click at [290, 239] on button "Next" at bounding box center [270, 228] width 128 height 32
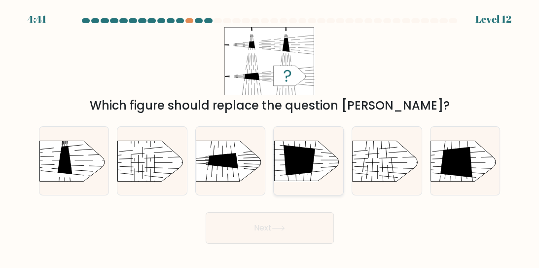
click at [274, 164] on rect at bounding box center [334, 190] width 180 height 137
click at [270, 137] on input "d." at bounding box center [270, 135] width 0 height 2
radio input "true"
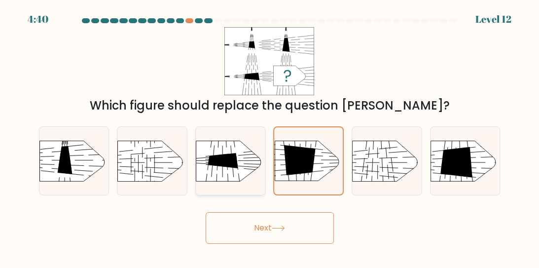
click at [215, 168] on rect at bounding box center [258, 130] width 181 height 138
click at [270, 137] on input "c." at bounding box center [270, 135] width 0 height 2
radio input "true"
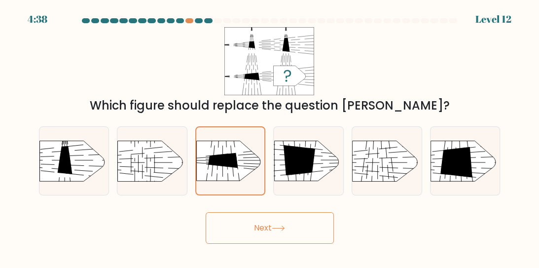
click at [254, 226] on button "Next" at bounding box center [270, 228] width 128 height 32
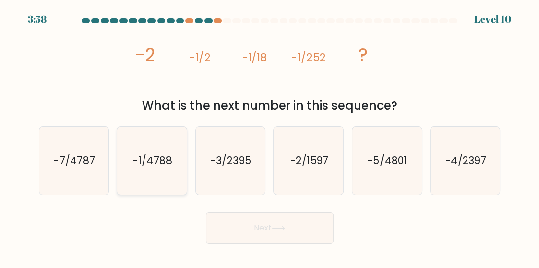
click at [149, 179] on icon "-1/4788" at bounding box center [152, 161] width 68 height 68
click at [270, 137] on input "b. -1/4788" at bounding box center [270, 135] width 0 height 2
radio input "true"
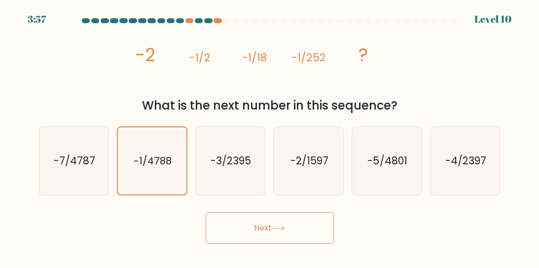
click at [272, 230] on button "Next" at bounding box center [270, 228] width 128 height 32
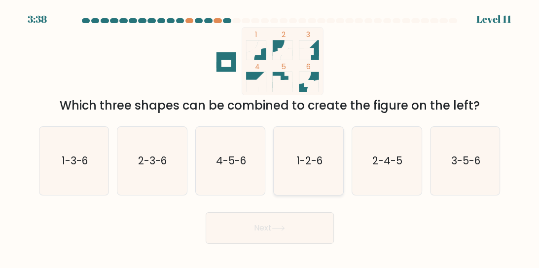
click at [330, 156] on icon "1-2-6" at bounding box center [309, 161] width 68 height 68
click at [270, 137] on input "d. 1-2-6" at bounding box center [270, 135] width 0 height 2
radio input "true"
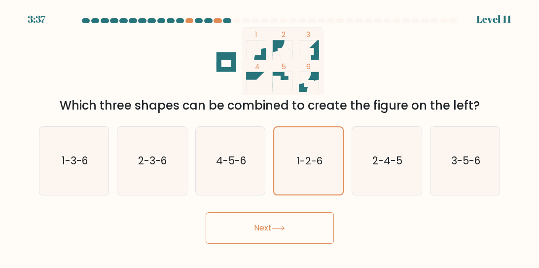
click at [300, 233] on button "Next" at bounding box center [270, 228] width 128 height 32
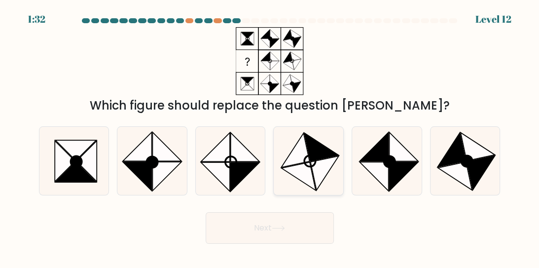
click at [291, 160] on icon at bounding box center [295, 150] width 28 height 34
click at [270, 137] on input "d." at bounding box center [270, 135] width 0 height 2
radio input "true"
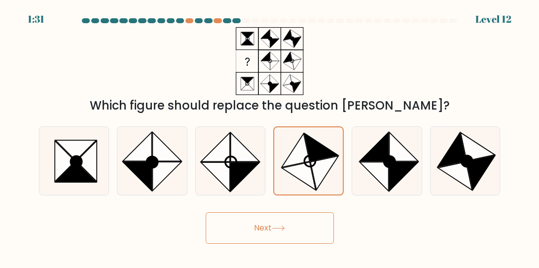
click at [285, 229] on icon at bounding box center [278, 228] width 13 height 5
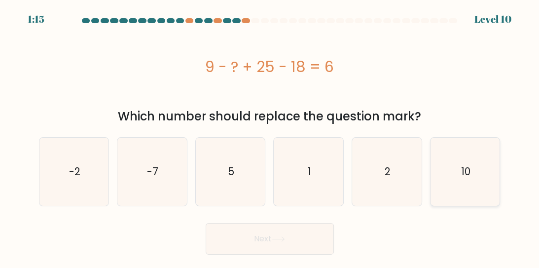
click at [468, 162] on icon "10" at bounding box center [465, 172] width 68 height 68
click at [270, 137] on input "f. 10" at bounding box center [270, 135] width 0 height 2
radio input "true"
click at [280, 252] on button "Next" at bounding box center [270, 239] width 128 height 32
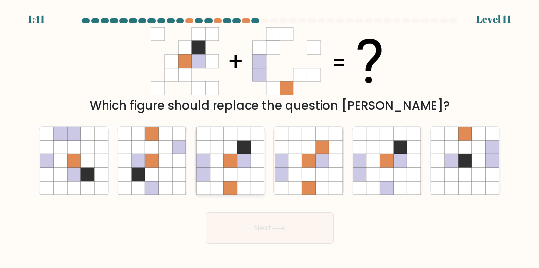
click at [216, 166] on icon at bounding box center [216, 160] width 13 height 13
click at [270, 137] on input "c." at bounding box center [270, 135] width 0 height 2
radio input "true"
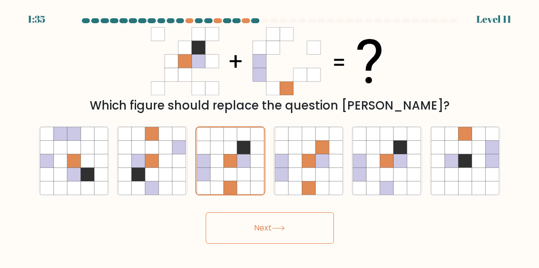
click at [281, 227] on icon at bounding box center [278, 228] width 13 height 5
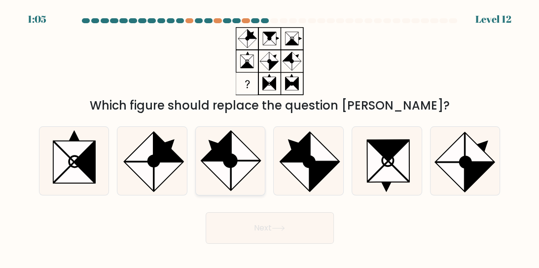
click at [230, 159] on ellipse at bounding box center [231, 161] width 18 height 18
click at [270, 137] on input "c." at bounding box center [270, 135] width 0 height 2
radio input "true"
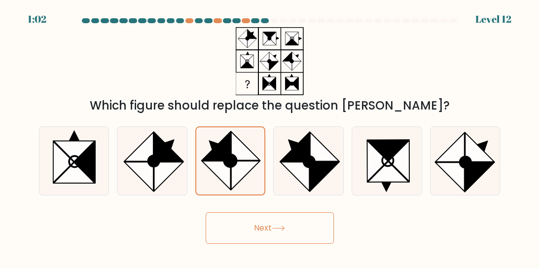
click at [291, 231] on button "Next" at bounding box center [270, 228] width 128 height 32
click at [277, 226] on icon at bounding box center [278, 228] width 13 height 5
click at [282, 220] on button "Next" at bounding box center [270, 228] width 128 height 32
click at [293, 225] on button "Next" at bounding box center [270, 228] width 128 height 32
click at [296, 223] on button "Next" at bounding box center [270, 228] width 128 height 32
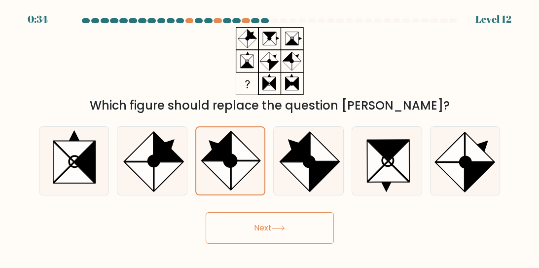
click at [281, 228] on icon at bounding box center [278, 228] width 13 height 5
click at [283, 223] on button "Next" at bounding box center [270, 228] width 128 height 32
click at [274, 225] on button "Next" at bounding box center [270, 228] width 128 height 32
click at [270, 225] on button "Next" at bounding box center [270, 228] width 128 height 32
click at [250, 228] on button "Next" at bounding box center [270, 228] width 128 height 32
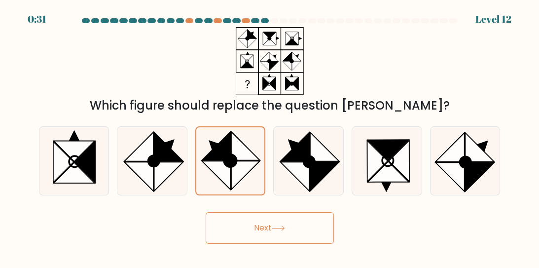
click at [250, 228] on button "Next" at bounding box center [270, 228] width 128 height 32
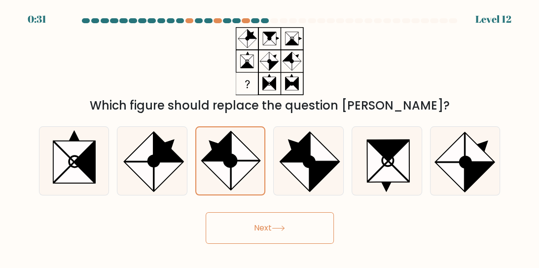
click at [250, 228] on button "Next" at bounding box center [270, 228] width 128 height 32
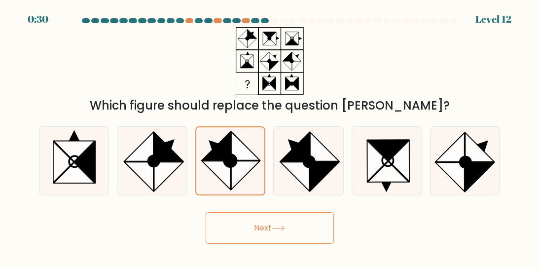
click at [250, 228] on button "Next" at bounding box center [270, 228] width 128 height 32
click at [253, 223] on button "Next" at bounding box center [270, 228] width 128 height 32
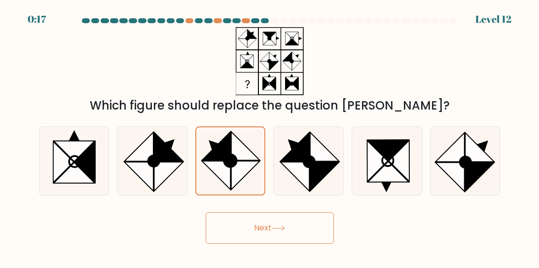
click at [253, 223] on button "Next" at bounding box center [270, 228] width 128 height 32
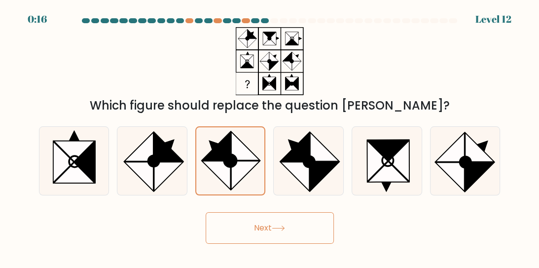
click at [253, 223] on button "Next" at bounding box center [270, 228] width 128 height 32
drag, startPoint x: 253, startPoint y: 223, endPoint x: 253, endPoint y: 233, distance: 9.9
click at [253, 233] on button "Next" at bounding box center [270, 228] width 128 height 32
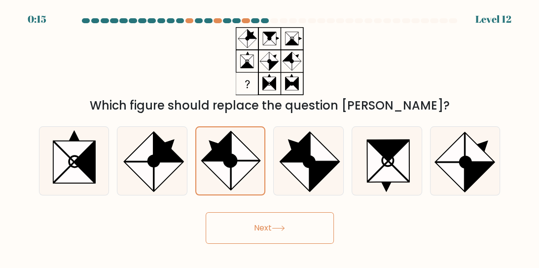
click at [253, 233] on button "Next" at bounding box center [270, 228] width 128 height 32
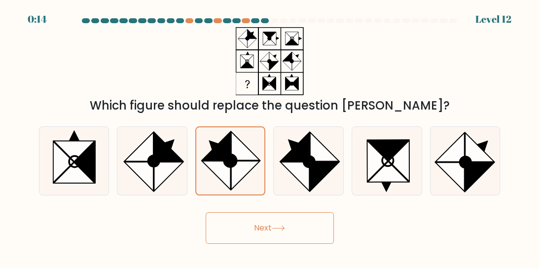
click at [253, 233] on button "Next" at bounding box center [270, 228] width 128 height 32
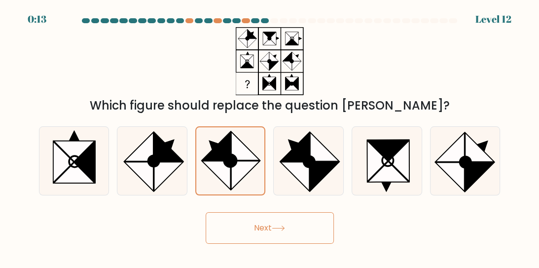
click at [253, 233] on button "Next" at bounding box center [270, 228] width 128 height 32
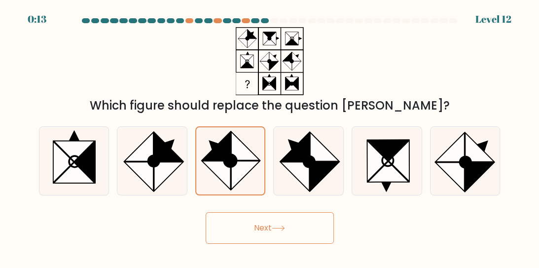
click at [253, 233] on button "Next" at bounding box center [270, 228] width 128 height 32
drag, startPoint x: 253, startPoint y: 233, endPoint x: 293, endPoint y: 236, distance: 40.1
click at [293, 236] on button "Next" at bounding box center [270, 228] width 128 height 32
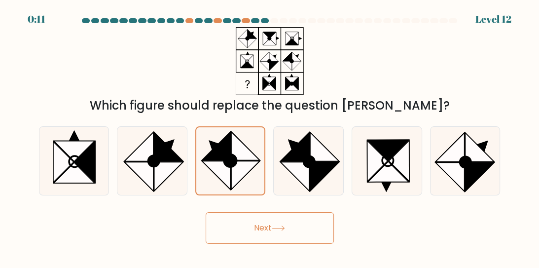
click at [293, 236] on button "Next" at bounding box center [270, 228] width 128 height 32
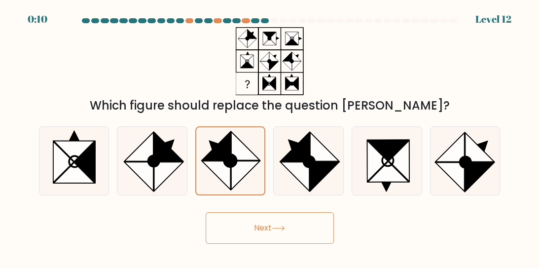
click at [293, 236] on button "Next" at bounding box center [270, 228] width 128 height 32
click at [293, 235] on button "Next" at bounding box center [270, 228] width 128 height 32
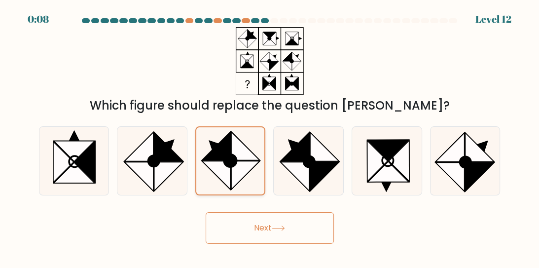
click at [241, 141] on icon at bounding box center [245, 146] width 29 height 29
click at [270, 137] on input "c." at bounding box center [270, 135] width 0 height 2
click at [241, 141] on icon at bounding box center [245, 146] width 29 height 29
click at [270, 137] on input "c." at bounding box center [270, 135] width 0 height 2
click at [241, 141] on icon at bounding box center [245, 146] width 29 height 29
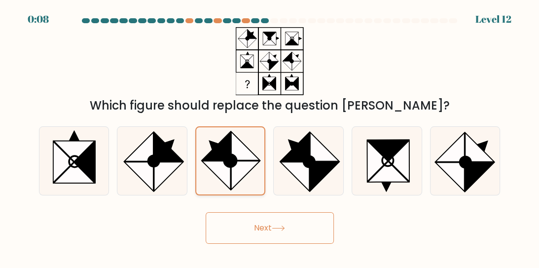
click at [270, 137] on input "c." at bounding box center [270, 135] width 0 height 2
click at [305, 149] on icon at bounding box center [294, 146] width 29 height 29
click at [270, 137] on input "d." at bounding box center [270, 135] width 0 height 2
radio input "true"
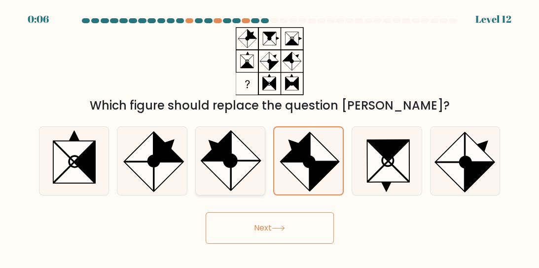
click at [237, 153] on icon at bounding box center [245, 145] width 29 height 29
click at [270, 137] on input "c." at bounding box center [270, 135] width 0 height 2
radio input "true"
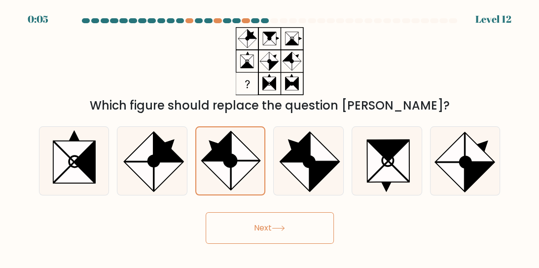
click at [273, 233] on button "Next" at bounding box center [270, 228] width 128 height 32
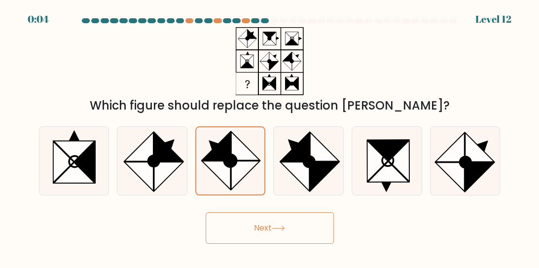
click at [273, 233] on button "Next" at bounding box center [270, 228] width 128 height 32
click at [272, 233] on button "Next" at bounding box center [270, 228] width 128 height 32
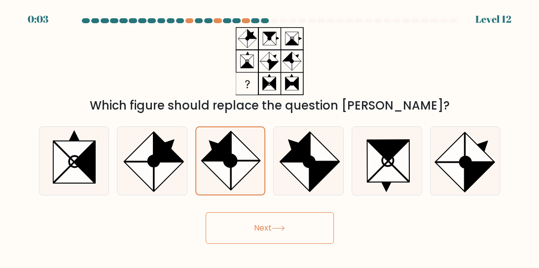
click at [272, 233] on button "Next" at bounding box center [270, 228] width 128 height 32
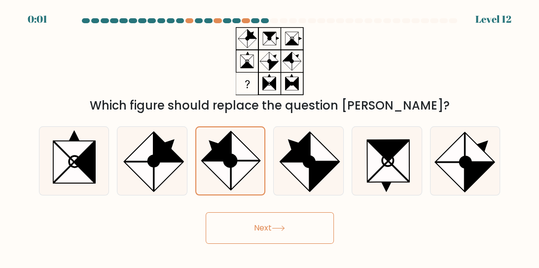
click at [272, 233] on button "Next" at bounding box center [270, 228] width 128 height 32
click at [267, 248] on body "0:01 Level 12" at bounding box center [269, 134] width 539 height 268
click at [263, 217] on button "Next" at bounding box center [270, 228] width 128 height 32
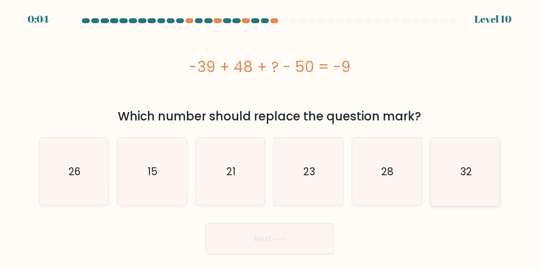
click at [446, 169] on icon "32" at bounding box center [465, 172] width 68 height 68
click at [270, 137] on input "f. 32" at bounding box center [270, 135] width 0 height 2
radio input "true"
click at [284, 241] on icon at bounding box center [278, 239] width 12 height 4
click at [296, 234] on button "Next" at bounding box center [270, 239] width 128 height 32
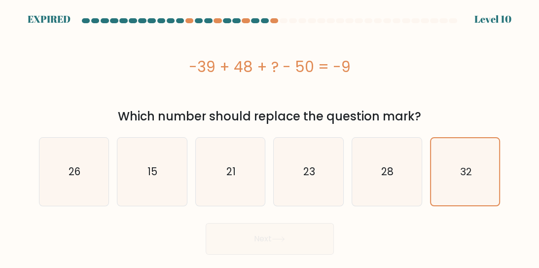
click at [252, 232] on div "Next" at bounding box center [270, 236] width 474 height 37
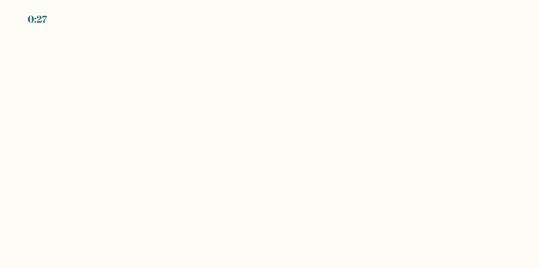
click at [207, 29] on body "0:27" at bounding box center [269, 134] width 539 height 268
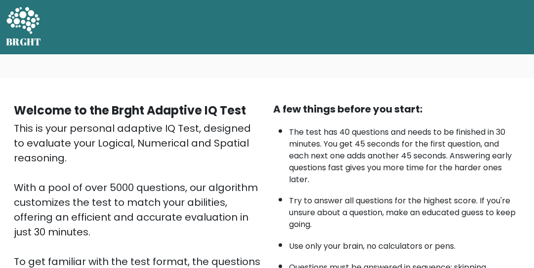
scroll to position [93, 0]
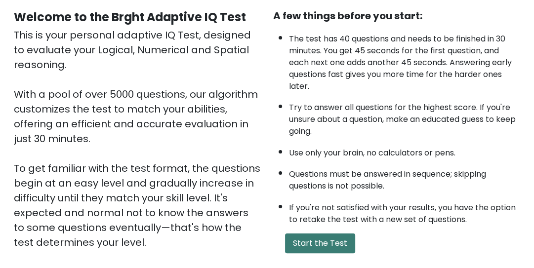
click at [319, 239] on button "Start the Test" at bounding box center [320, 243] width 70 height 20
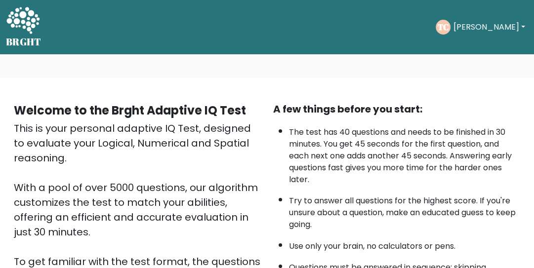
click at [336, 187] on ul "The test has 40 questions and needs to be finished in 30 minutes. You get 45 se…" at bounding box center [396, 219] width 247 height 197
click at [359, 148] on li "The test has 40 questions and needs to be finished in 30 minutes. You get 45 se…" at bounding box center [404, 153] width 231 height 64
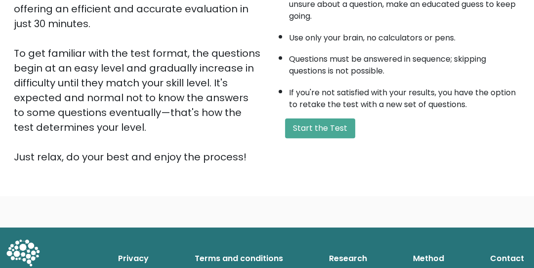
scroll to position [228, 0]
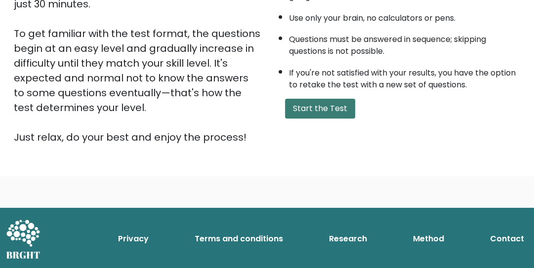
click at [307, 99] on button "Start the Test" at bounding box center [320, 109] width 70 height 20
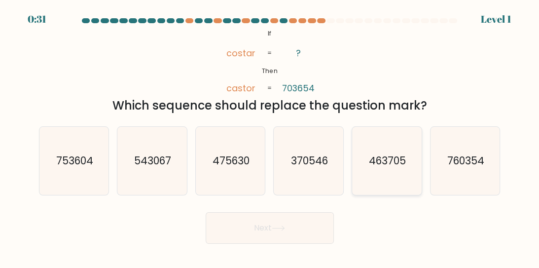
click at [332, 216] on button "Next" at bounding box center [270, 228] width 128 height 32
click at [353, 179] on icon "463705" at bounding box center [387, 161] width 68 height 68
click at [270, 137] on input "e. 463705" at bounding box center [270, 135] width 0 height 2
radio input "true"
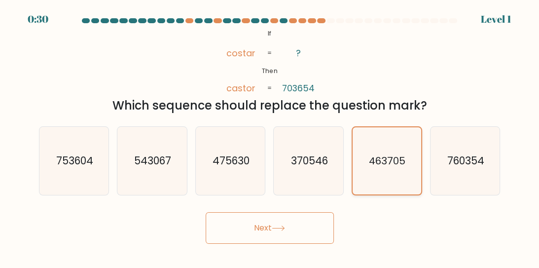
click at [376, 127] on icon "463705" at bounding box center [386, 160] width 67 height 67
click at [270, 134] on input "e. 463705" at bounding box center [270, 135] width 0 height 2
click at [25, 123] on form "If ?" at bounding box center [269, 131] width 539 height 226
drag, startPoint x: 101, startPoint y: 62, endPoint x: 44, endPoint y: 98, distance: 67.2
click at [45, 98] on div "Which sequence should replace the question mark?" at bounding box center [270, 106] width 450 height 18
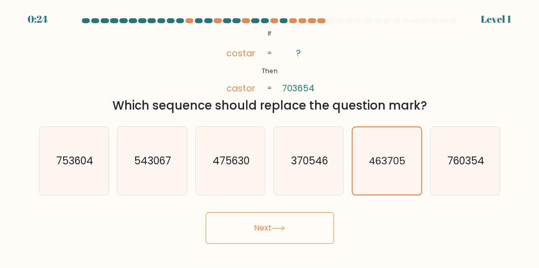
click at [276, 217] on button "Next" at bounding box center [270, 228] width 128 height 32
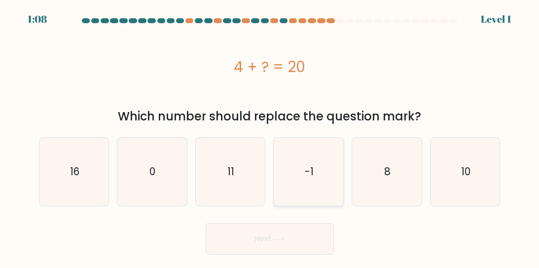
click at [293, 187] on icon "-1" at bounding box center [309, 172] width 68 height 68
click at [270, 137] on input "d. -1" at bounding box center [270, 135] width 0 height 2
radio input "true"
click at [290, 235] on button "Next" at bounding box center [270, 239] width 128 height 32
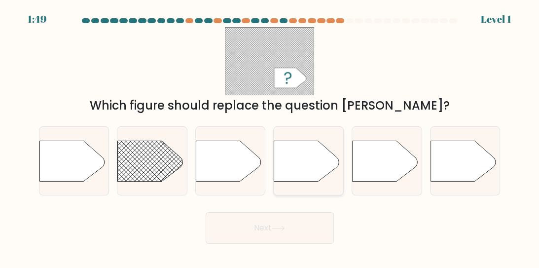
click at [286, 172] on icon at bounding box center [306, 161] width 65 height 40
click at [270, 137] on input "d." at bounding box center [270, 135] width 0 height 2
radio input "true"
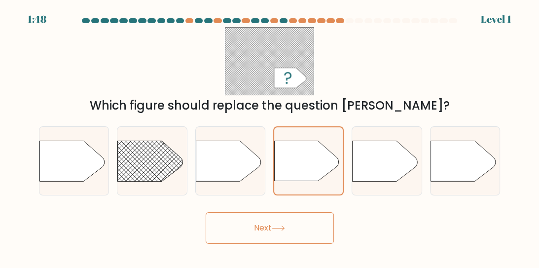
click at [289, 215] on button "Next" at bounding box center [270, 228] width 128 height 32
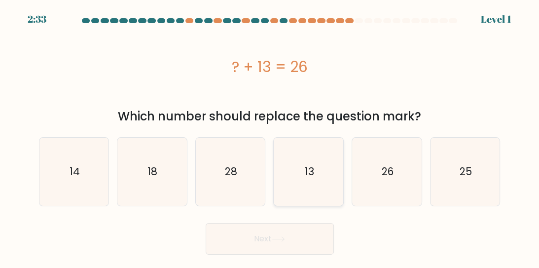
click at [293, 165] on icon "13" at bounding box center [309, 172] width 68 height 68
click at [270, 137] on input "d. 13" at bounding box center [270, 135] width 0 height 2
radio input "true"
click at [284, 240] on icon at bounding box center [278, 238] width 13 height 5
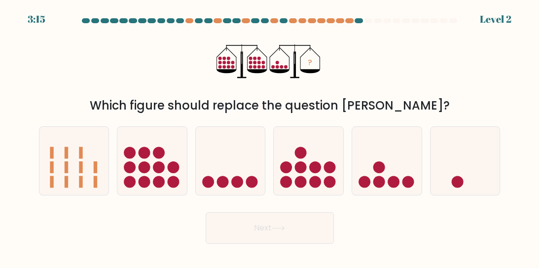
click at [241, 196] on form at bounding box center [269, 131] width 539 height 226
click at [236, 181] on circle at bounding box center [237, 182] width 12 height 12
click at [270, 137] on input "c." at bounding box center [270, 135] width 0 height 2
radio input "true"
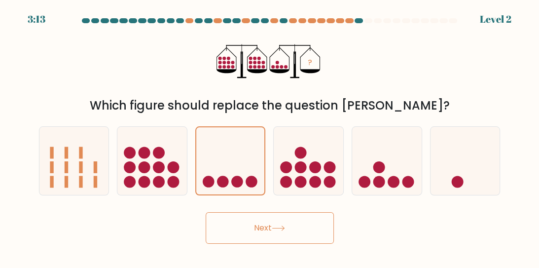
click at [258, 227] on button "Next" at bounding box center [270, 228] width 128 height 32
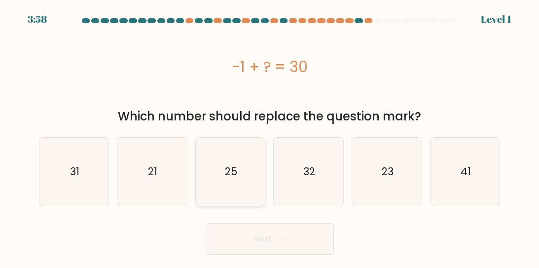
click at [199, 187] on icon "25" at bounding box center [230, 172] width 68 height 68
click at [270, 137] on input "c. 25" at bounding box center [270, 135] width 0 height 2
radio input "true"
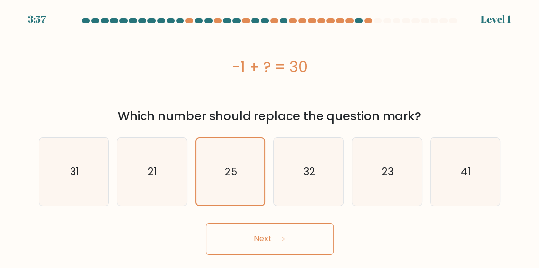
click at [234, 236] on button "Next" at bounding box center [270, 239] width 128 height 32
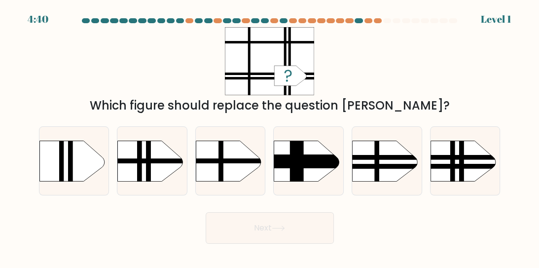
click at [181, 197] on form "a." at bounding box center [269, 131] width 539 height 226
click at [165, 164] on rect at bounding box center [108, 132] width 181 height 138
click at [270, 137] on input "b." at bounding box center [270, 135] width 0 height 2
radio input "true"
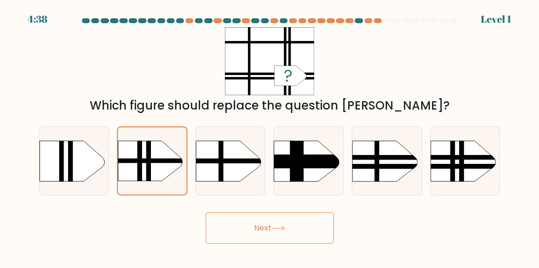
click at [236, 229] on button "Next" at bounding box center [270, 228] width 128 height 32
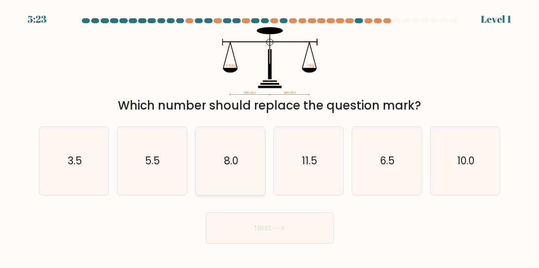
click at [234, 152] on icon "8.0" at bounding box center [230, 161] width 68 height 68
click at [270, 137] on input "c. 8.0" at bounding box center [270, 135] width 0 height 2
radio input "true"
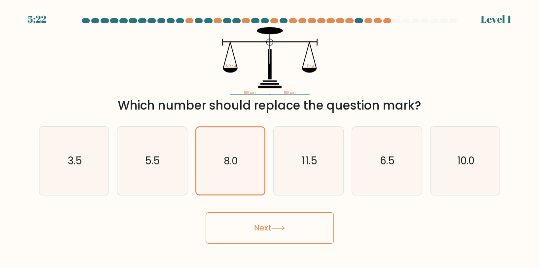
click at [261, 224] on button "Next" at bounding box center [270, 228] width 128 height 32
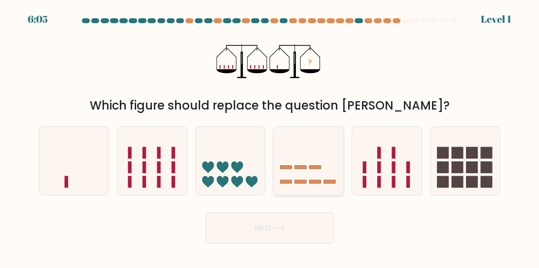
click at [315, 187] on icon at bounding box center [309, 161] width 70 height 58
click at [270, 137] on input "d." at bounding box center [270, 135] width 0 height 2
radio input "true"
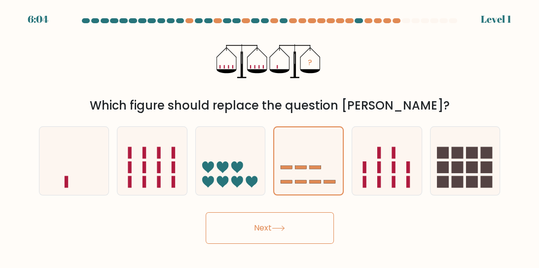
click at [304, 220] on button "Next" at bounding box center [270, 228] width 128 height 32
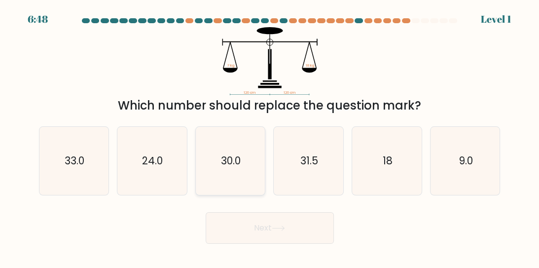
click at [246, 164] on icon "30.0" at bounding box center [230, 161] width 68 height 68
click at [270, 137] on input "c. 30.0" at bounding box center [270, 135] width 0 height 2
radio input "true"
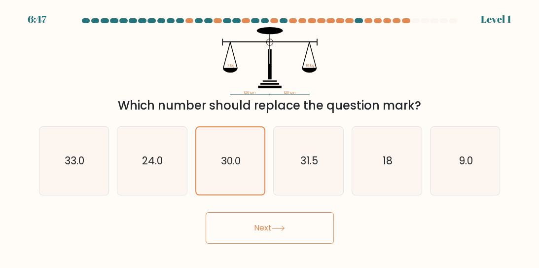
click at [267, 230] on button "Next" at bounding box center [270, 228] width 128 height 32
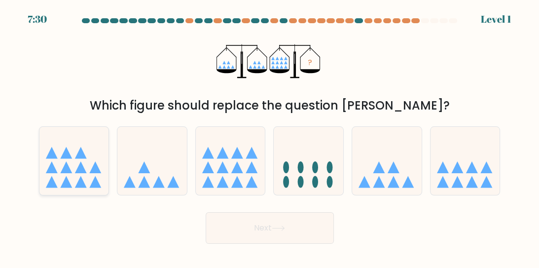
click at [57, 155] on icon at bounding box center [74, 161] width 70 height 58
click at [270, 137] on input "a." at bounding box center [270, 135] width 0 height 2
radio input "true"
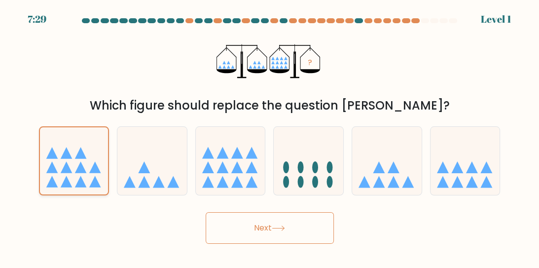
click at [267, 230] on button "Next" at bounding box center [270, 228] width 128 height 32
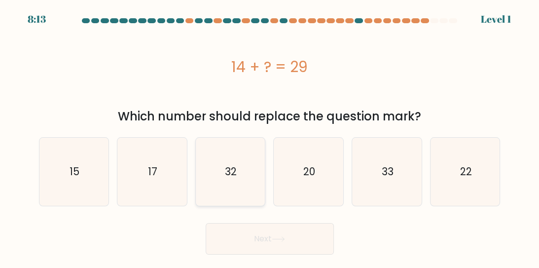
click at [263, 177] on icon "32" at bounding box center [230, 172] width 68 height 68
click at [270, 137] on input "c. 32" at bounding box center [270, 135] width 0 height 2
radio input "true"
click at [277, 237] on icon at bounding box center [278, 238] width 13 height 5
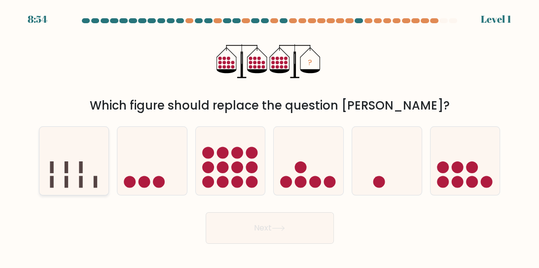
click at [59, 162] on icon at bounding box center [74, 161] width 70 height 58
click at [270, 137] on input "a." at bounding box center [270, 135] width 0 height 2
radio input "true"
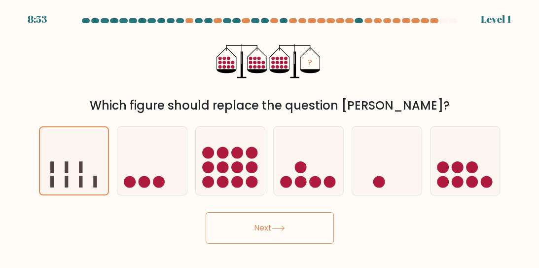
click at [274, 225] on button "Next" at bounding box center [270, 228] width 128 height 32
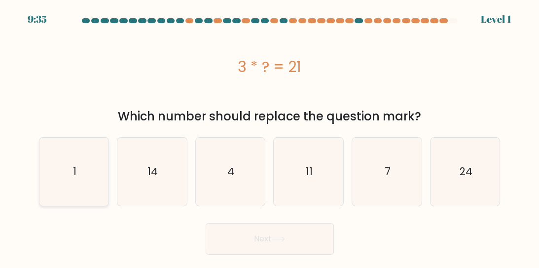
click at [65, 170] on icon "1" at bounding box center [74, 172] width 68 height 68
click at [270, 137] on input "a. 1" at bounding box center [270, 135] width 0 height 2
radio input "true"
click at [273, 230] on button "Next" at bounding box center [270, 239] width 128 height 32
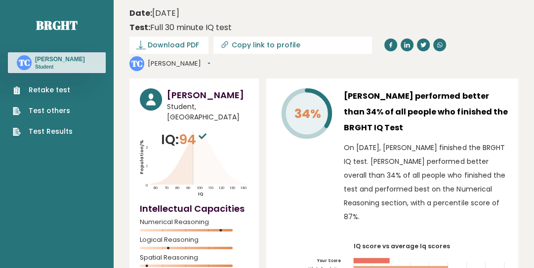
click at [55, 90] on link "Retake test" at bounding box center [43, 90] width 60 height 10
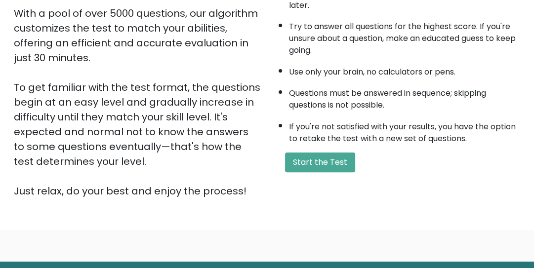
scroll to position [228, 0]
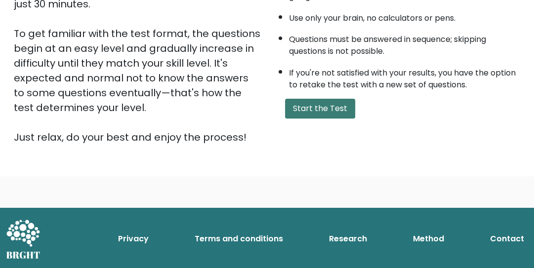
click at [316, 103] on button "Start the Test" at bounding box center [320, 109] width 70 height 20
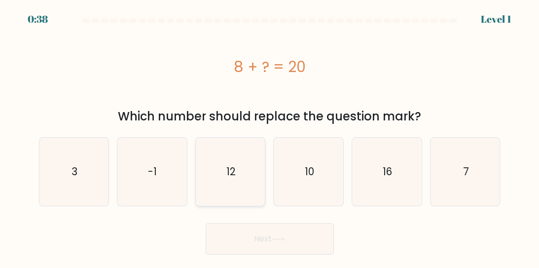
click at [241, 183] on icon "12" at bounding box center [230, 172] width 68 height 68
click at [270, 137] on input "c. 12" at bounding box center [270, 135] width 0 height 2
radio input "true"
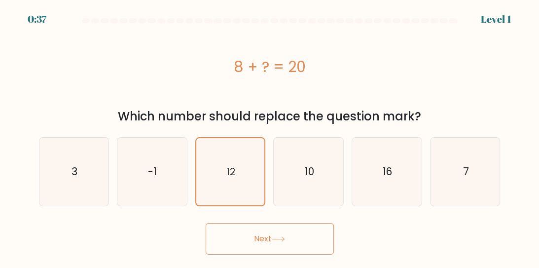
click at [266, 237] on button "Next" at bounding box center [270, 239] width 128 height 32
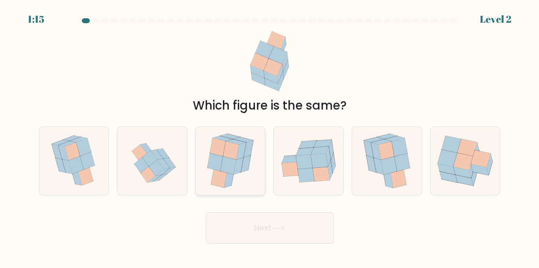
click at [230, 164] on icon at bounding box center [229, 165] width 16 height 18
click at [270, 137] on input "c." at bounding box center [270, 135] width 0 height 2
radio input "true"
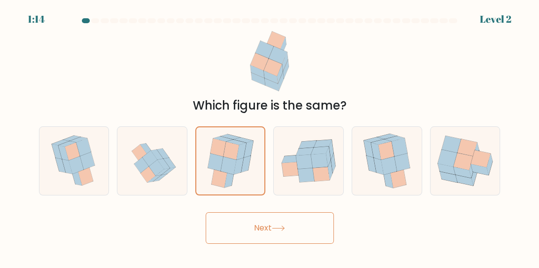
click at [263, 235] on button "Next" at bounding box center [270, 228] width 128 height 32
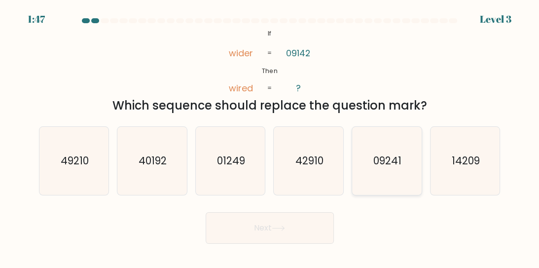
click at [379, 172] on icon "09241" at bounding box center [387, 161] width 68 height 68
click at [270, 137] on input "e. 09241" at bounding box center [270, 135] width 0 height 2
radio input "true"
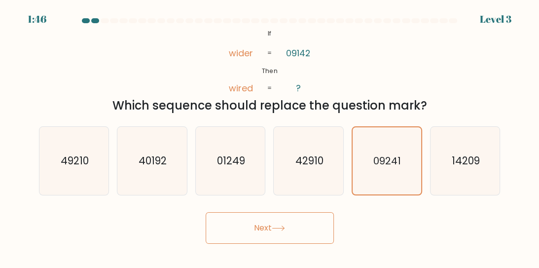
click at [286, 233] on button "Next" at bounding box center [270, 228] width 128 height 32
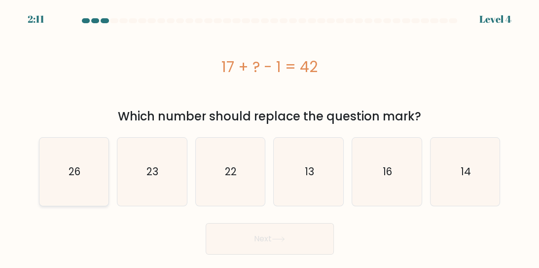
click at [53, 184] on icon "26" at bounding box center [74, 172] width 68 height 68
click at [270, 137] on input "a. 26" at bounding box center [270, 135] width 0 height 2
radio input "true"
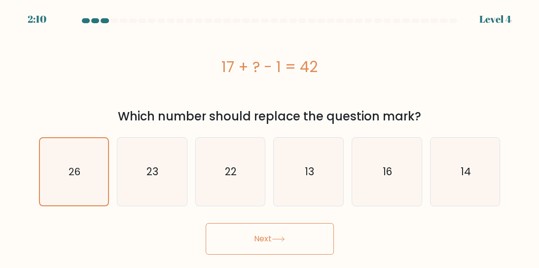
click at [229, 241] on button "Next" at bounding box center [270, 239] width 128 height 32
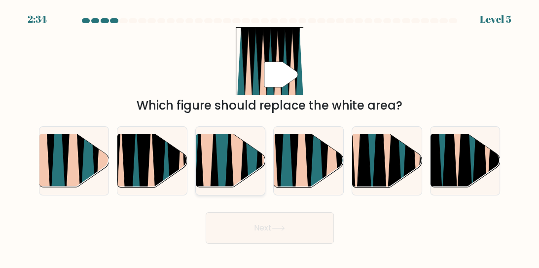
click at [241, 155] on icon at bounding box center [237, 190] width 15 height 139
click at [270, 137] on input "c." at bounding box center [270, 135] width 0 height 2
radio input "true"
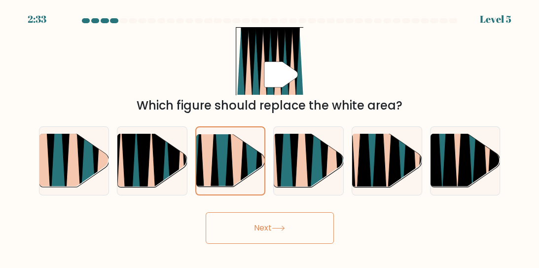
click at [261, 241] on button "Next" at bounding box center [270, 228] width 128 height 32
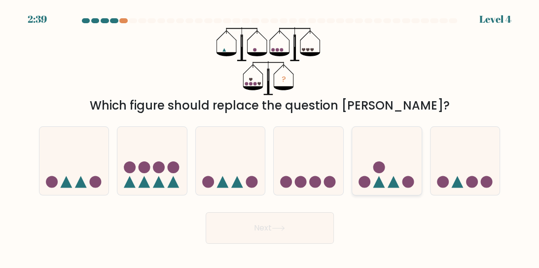
click at [373, 174] on icon at bounding box center [387, 161] width 70 height 58
click at [270, 137] on input "e." at bounding box center [270, 135] width 0 height 2
radio input "true"
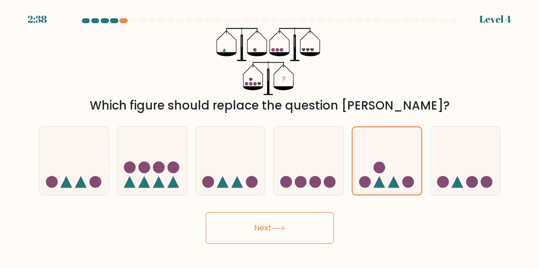
click at [296, 231] on button "Next" at bounding box center [270, 228] width 128 height 32
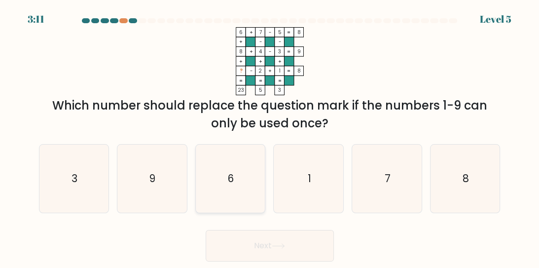
click at [219, 168] on icon "6" at bounding box center [230, 179] width 68 height 68
click at [270, 137] on input "c. 6" at bounding box center [270, 135] width 0 height 2
radio input "true"
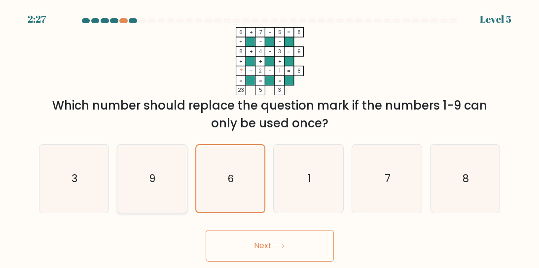
click at [150, 198] on icon "9" at bounding box center [152, 179] width 68 height 68
click at [270, 137] on input "b. 9" at bounding box center [270, 135] width 0 height 2
radio input "true"
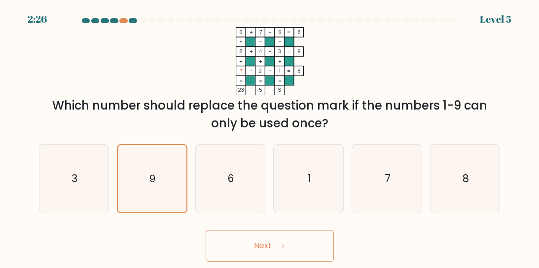
click at [257, 245] on button "Next" at bounding box center [270, 246] width 128 height 32
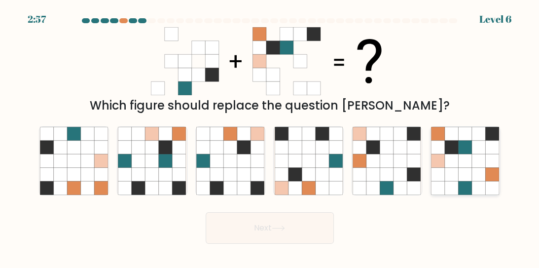
click at [465, 167] on icon at bounding box center [465, 160] width 13 height 13
click at [270, 137] on input "f." at bounding box center [270, 135] width 0 height 2
radio input "true"
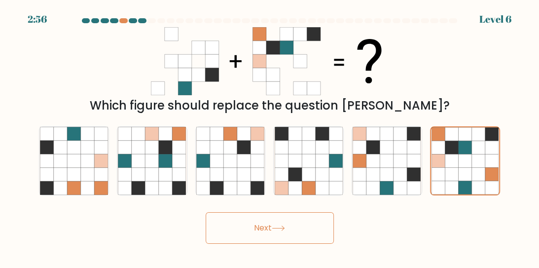
click at [297, 227] on button "Next" at bounding box center [270, 228] width 128 height 32
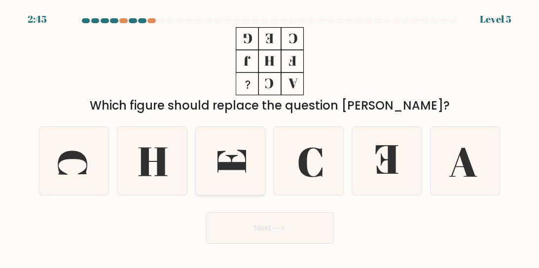
click at [245, 192] on icon at bounding box center [230, 161] width 68 height 68
click at [270, 137] on input "c." at bounding box center [270, 135] width 0 height 2
radio input "true"
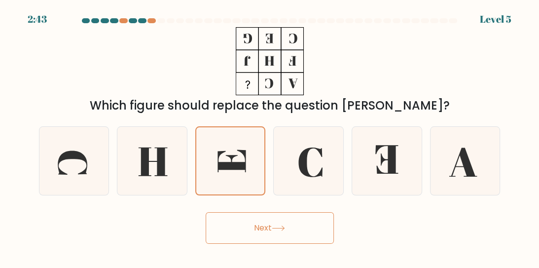
click at [267, 231] on button "Next" at bounding box center [270, 228] width 128 height 32
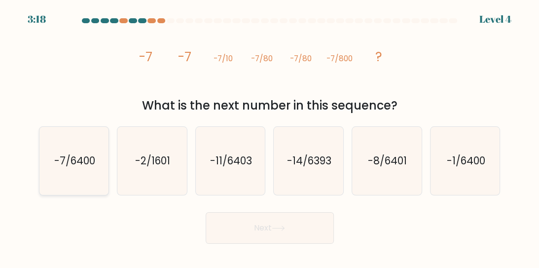
click at [79, 172] on icon "-7/6400" at bounding box center [74, 161] width 68 height 68
click at [270, 137] on input "a. -7/6400" at bounding box center [270, 135] width 0 height 2
radio input "true"
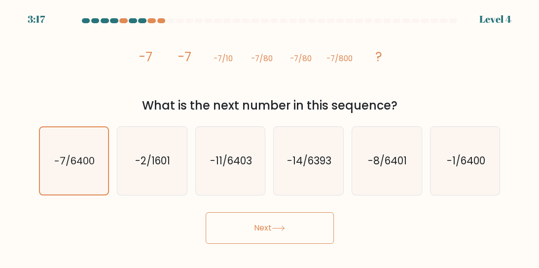
click at [265, 238] on button "Next" at bounding box center [270, 228] width 128 height 32
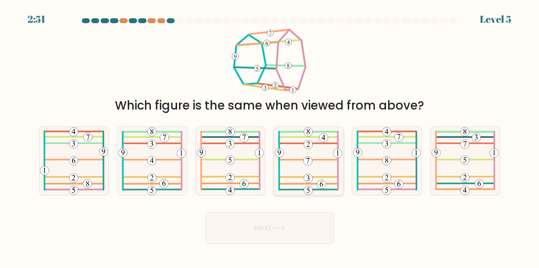
click at [305, 171] on icon at bounding box center [309, 161] width 68 height 68
click at [270, 137] on input "d." at bounding box center [270, 135] width 0 height 2
radio input "true"
click at [296, 227] on button "Next" at bounding box center [270, 228] width 128 height 32
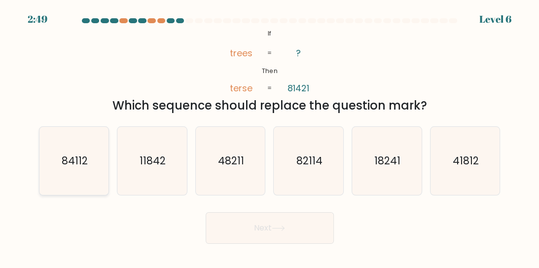
click at [82, 170] on icon "84112" at bounding box center [74, 161] width 68 height 68
click at [270, 137] on input "a. 84112" at bounding box center [270, 135] width 0 height 2
radio input "true"
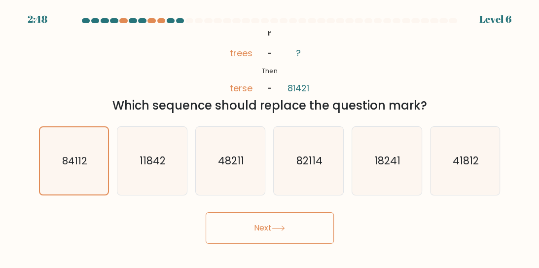
click at [266, 232] on button "Next" at bounding box center [270, 228] width 128 height 32
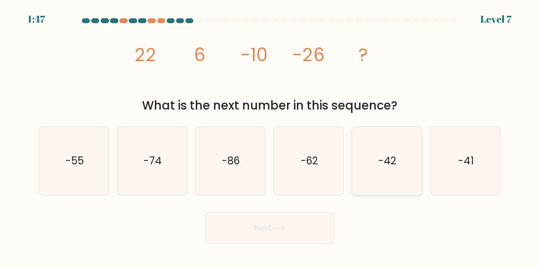
click at [385, 169] on icon "-42" at bounding box center [387, 161] width 68 height 68
click at [270, 137] on input "e. -42" at bounding box center [270, 135] width 0 height 2
radio input "true"
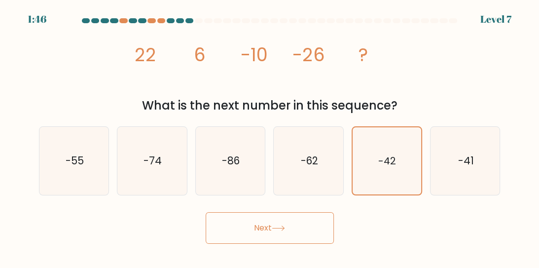
click at [284, 228] on icon at bounding box center [278, 228] width 12 height 4
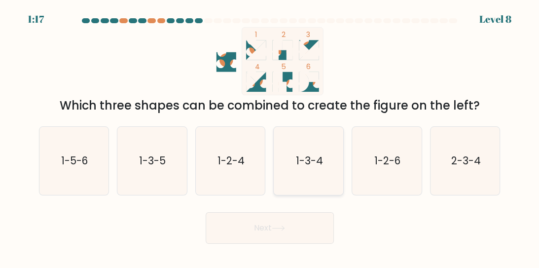
click at [298, 157] on text "1-3-4" at bounding box center [309, 160] width 27 height 14
click at [270, 137] on input "d. 1-3-4" at bounding box center [270, 135] width 0 height 2
radio input "true"
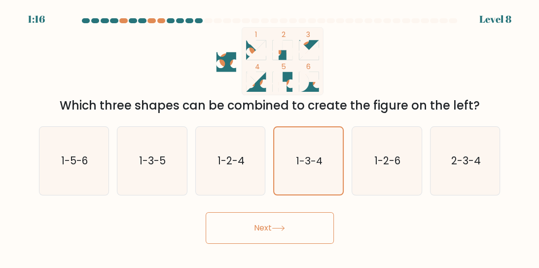
click at [282, 226] on icon at bounding box center [278, 228] width 13 height 5
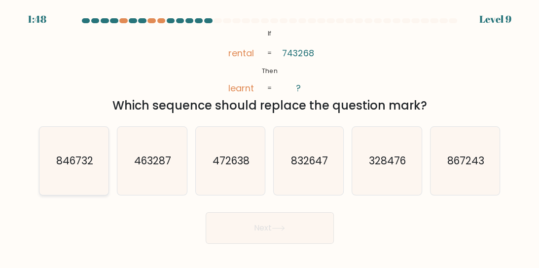
click at [73, 164] on text "846732" at bounding box center [74, 160] width 37 height 14
click at [270, 137] on input "a. 846732" at bounding box center [270, 135] width 0 height 2
radio input "true"
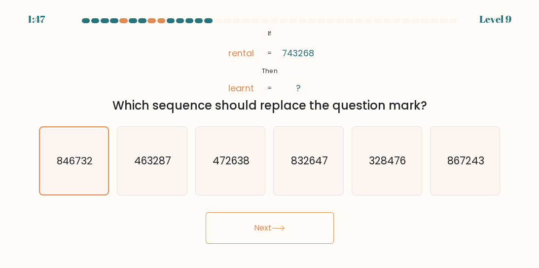
click at [237, 225] on button "Next" at bounding box center [270, 228] width 128 height 32
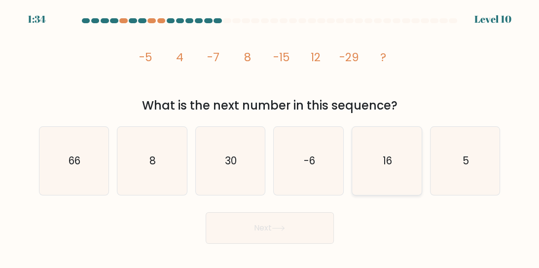
click at [399, 156] on icon "16" at bounding box center [387, 161] width 68 height 68
click at [270, 137] on input "e. 16" at bounding box center [270, 135] width 0 height 2
radio input "true"
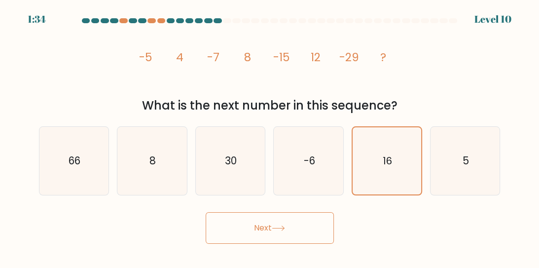
click at [300, 225] on button "Next" at bounding box center [270, 228] width 128 height 32
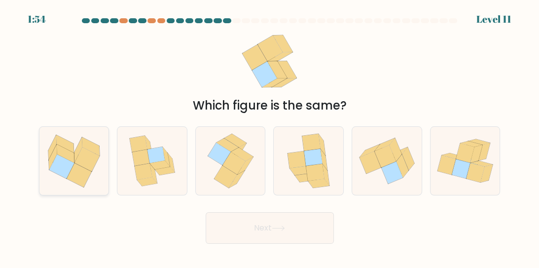
click at [70, 168] on icon at bounding box center [61, 166] width 25 height 24
click at [270, 137] on input "a." at bounding box center [270, 135] width 0 height 2
radio input "true"
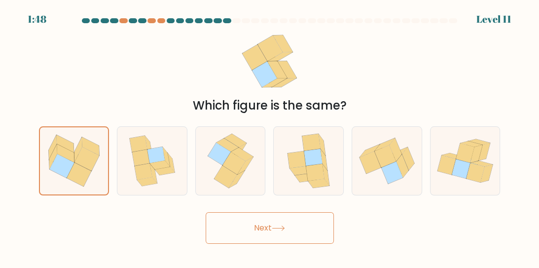
click at [203, 253] on body "1:48 Level 11" at bounding box center [269, 134] width 539 height 268
click at [256, 217] on button "Next" at bounding box center [270, 228] width 128 height 32
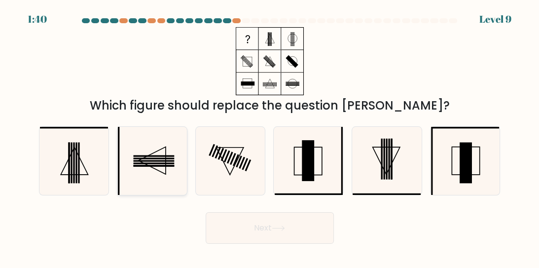
click at [134, 157] on icon at bounding box center [152, 161] width 68 height 68
click at [270, 137] on input "b." at bounding box center [270, 135] width 0 height 2
radio input "true"
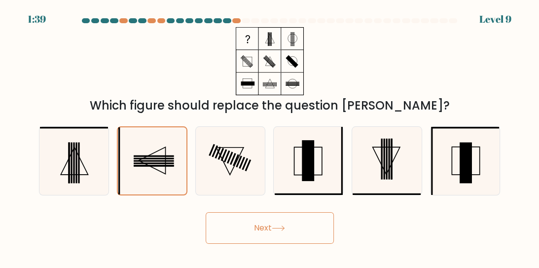
click at [263, 228] on button "Next" at bounding box center [270, 228] width 128 height 32
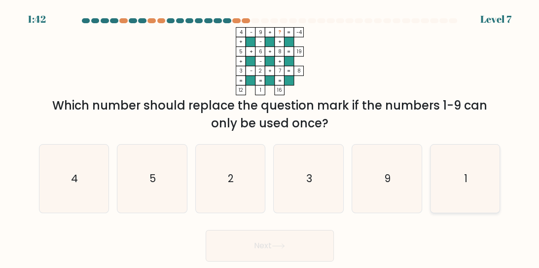
click at [466, 186] on text "1" at bounding box center [465, 178] width 3 height 14
click at [270, 137] on input "f. 1" at bounding box center [270, 135] width 0 height 2
radio input "true"
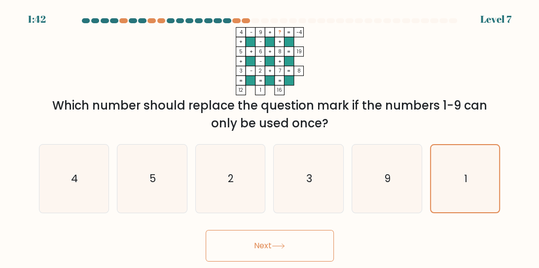
click at [316, 247] on button "Next" at bounding box center [270, 246] width 128 height 32
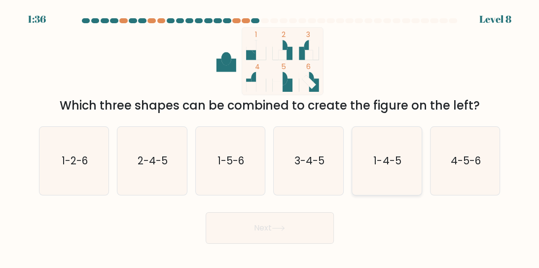
click at [388, 156] on text "1-4-5" at bounding box center [388, 160] width 28 height 14
click at [270, 137] on input "e. 1-4-5" at bounding box center [270, 135] width 0 height 2
radio input "true"
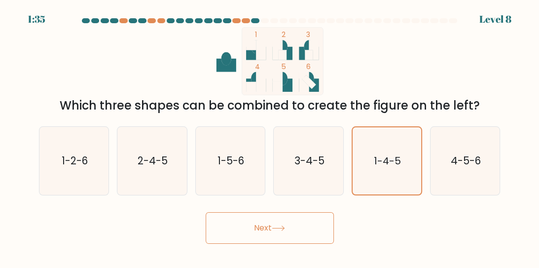
click at [307, 229] on button "Next" at bounding box center [270, 228] width 128 height 32
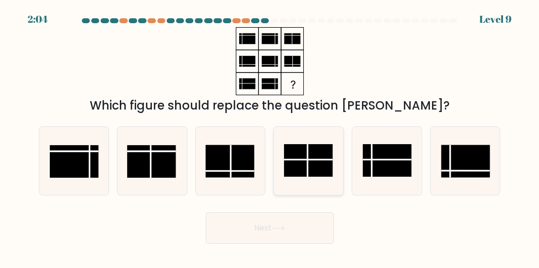
click at [312, 148] on rect at bounding box center [308, 160] width 49 height 33
click at [270, 137] on input "d." at bounding box center [270, 135] width 0 height 2
radio input "true"
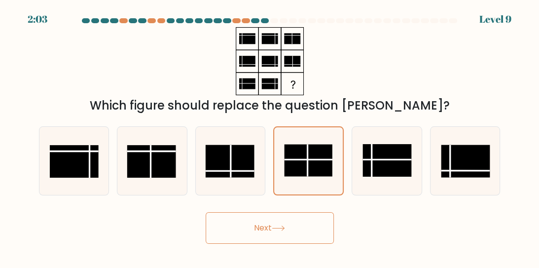
click at [297, 228] on button "Next" at bounding box center [270, 228] width 128 height 32
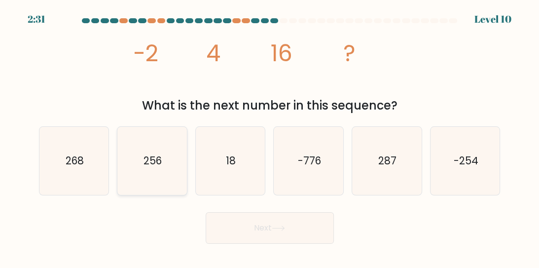
click at [136, 165] on icon "256" at bounding box center [152, 161] width 68 height 68
click at [270, 137] on input "b. 256" at bounding box center [270, 135] width 0 height 2
radio input "true"
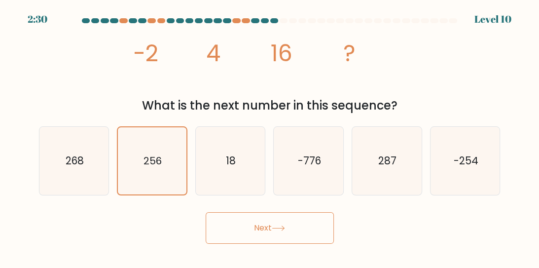
click at [275, 230] on icon at bounding box center [278, 228] width 13 height 5
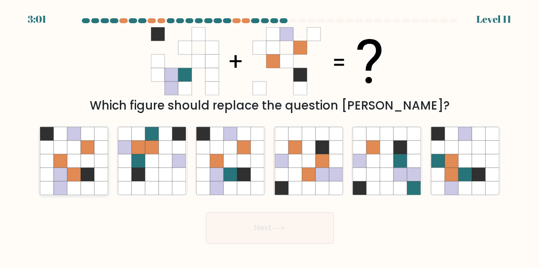
click at [77, 183] on icon at bounding box center [73, 187] width 13 height 13
click at [270, 137] on input "a." at bounding box center [270, 135] width 0 height 2
radio input "true"
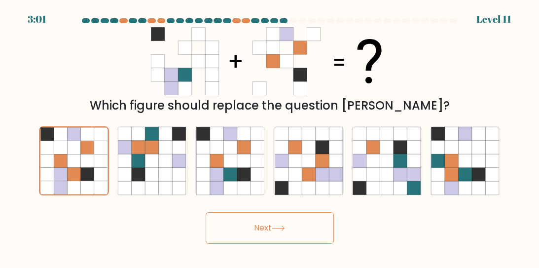
click at [255, 233] on button "Next" at bounding box center [270, 228] width 128 height 32
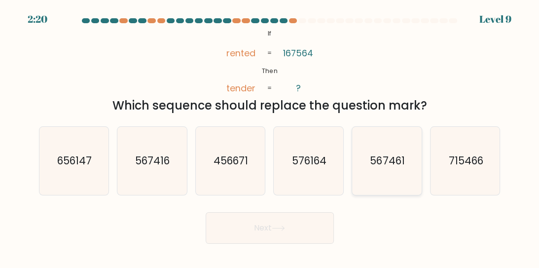
click at [392, 172] on icon "567461" at bounding box center [387, 161] width 68 height 68
click at [270, 137] on input "e. 567461" at bounding box center [270, 135] width 0 height 2
radio input "true"
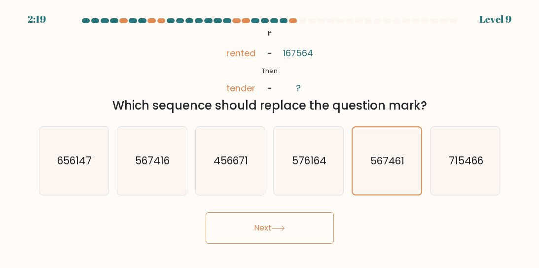
click at [304, 229] on button "Next" at bounding box center [270, 228] width 128 height 32
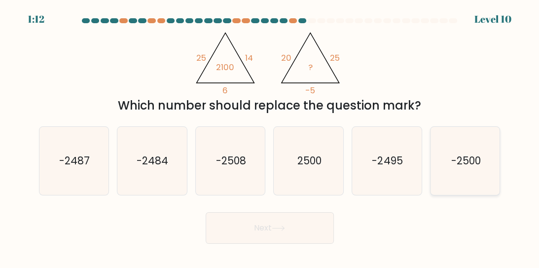
click at [480, 157] on text "-2500" at bounding box center [466, 160] width 30 height 14
click at [270, 137] on input "f. -2500" at bounding box center [270, 135] width 0 height 2
radio input "true"
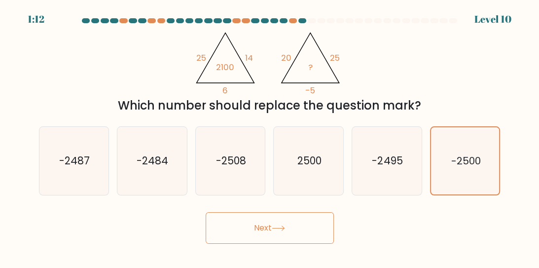
click at [304, 236] on button "Next" at bounding box center [270, 228] width 128 height 32
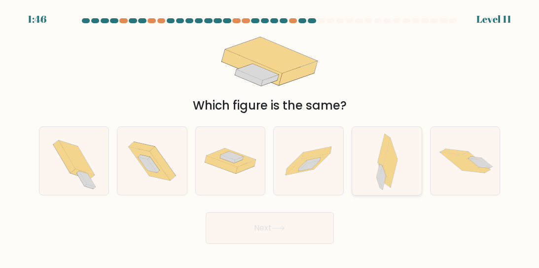
click at [383, 174] on icon at bounding box center [382, 178] width 7 height 24
click at [270, 137] on input "e." at bounding box center [270, 135] width 0 height 2
radio input "true"
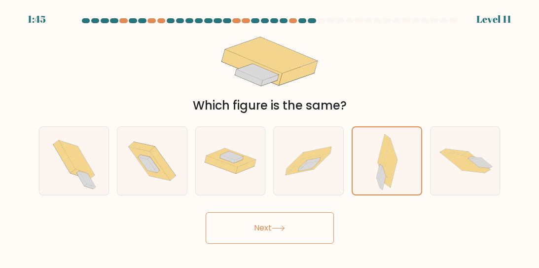
click at [279, 224] on button "Next" at bounding box center [270, 228] width 128 height 32
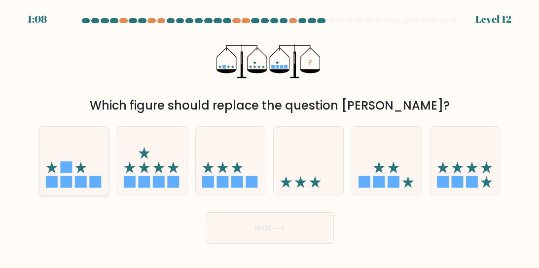
click at [74, 169] on icon at bounding box center [74, 161] width 70 height 58
click at [270, 137] on input "a." at bounding box center [270, 135] width 0 height 2
radio input "true"
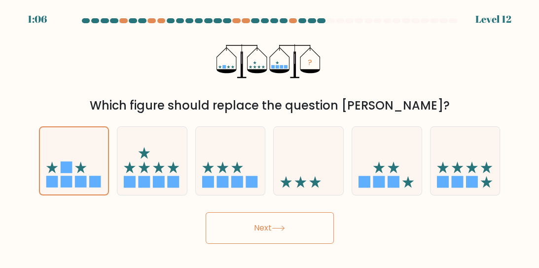
click at [299, 220] on button "Next" at bounding box center [270, 228] width 128 height 32
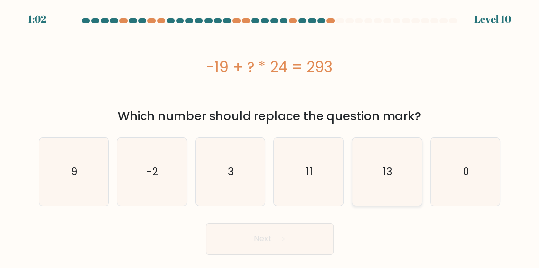
click at [381, 183] on icon "13" at bounding box center [387, 172] width 68 height 68
click at [270, 137] on input "e. 13" at bounding box center [270, 135] width 0 height 2
radio input "true"
click at [307, 234] on button "Next" at bounding box center [270, 239] width 128 height 32
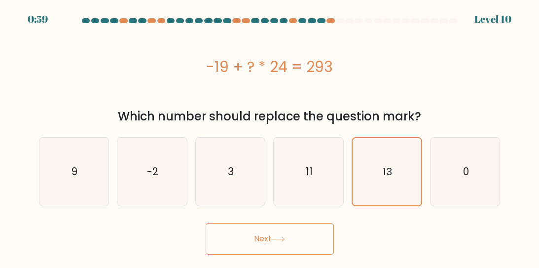
click at [270, 253] on button "Next" at bounding box center [270, 239] width 128 height 32
click at [256, 239] on button "Next" at bounding box center [270, 239] width 128 height 32
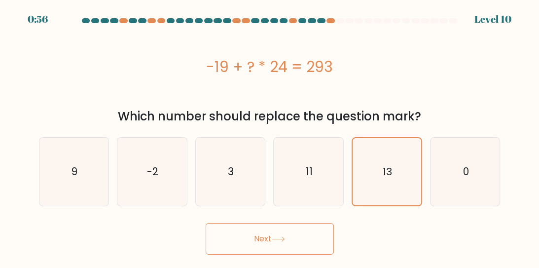
click at [256, 239] on button "Next" at bounding box center [270, 239] width 128 height 32
click at [281, 228] on button "Next" at bounding box center [270, 239] width 128 height 32
click at [282, 247] on button "Next" at bounding box center [270, 239] width 128 height 32
click at [313, 225] on button "Next" at bounding box center [270, 239] width 128 height 32
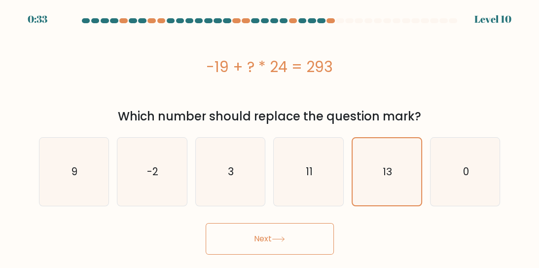
click at [313, 225] on button "Next" at bounding box center [270, 239] width 128 height 32
click at [284, 233] on button "Next" at bounding box center [270, 239] width 128 height 32
click at [286, 245] on button "Next" at bounding box center [270, 239] width 128 height 32
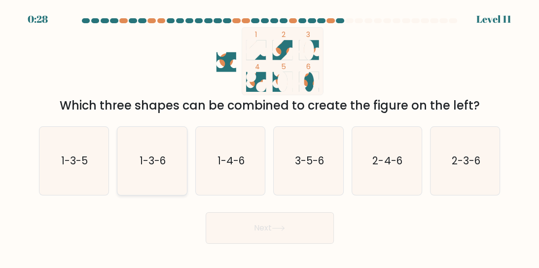
click at [167, 168] on icon "1-3-6" at bounding box center [152, 161] width 68 height 68
click at [270, 137] on input "b. 1-3-6" at bounding box center [270, 135] width 0 height 2
radio input "true"
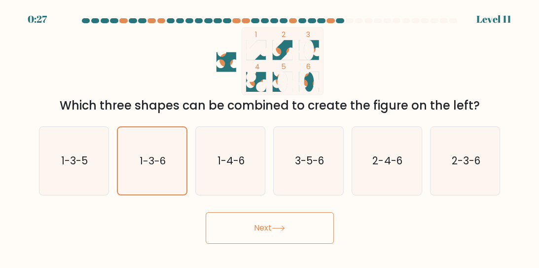
click at [248, 221] on button "Next" at bounding box center [270, 228] width 128 height 32
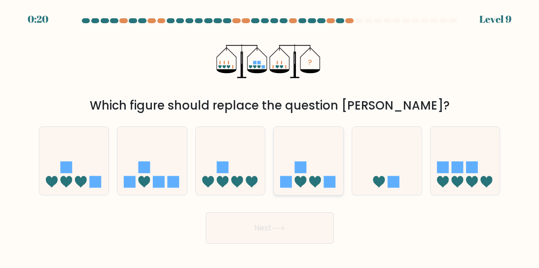
click at [326, 175] on icon at bounding box center [309, 161] width 70 height 58
click at [270, 137] on input "d." at bounding box center [270, 135] width 0 height 2
radio input "true"
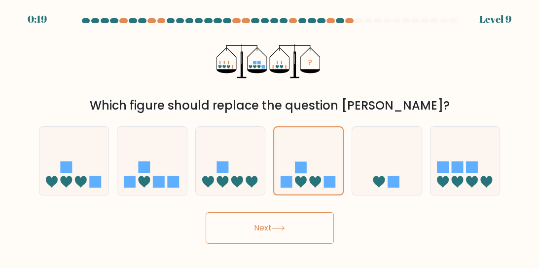
click at [289, 223] on button "Next" at bounding box center [270, 228] width 128 height 32
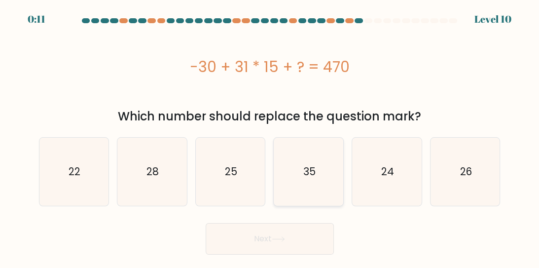
click at [308, 165] on text "35" at bounding box center [310, 171] width 12 height 14
click at [270, 137] on input "d. 35" at bounding box center [270, 135] width 0 height 2
radio input "true"
click at [286, 235] on button "Next" at bounding box center [270, 239] width 128 height 32
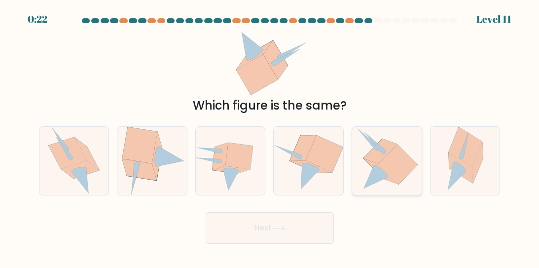
click at [367, 155] on icon at bounding box center [381, 151] width 34 height 25
click at [270, 137] on input "e." at bounding box center [270, 135] width 0 height 2
radio input "true"
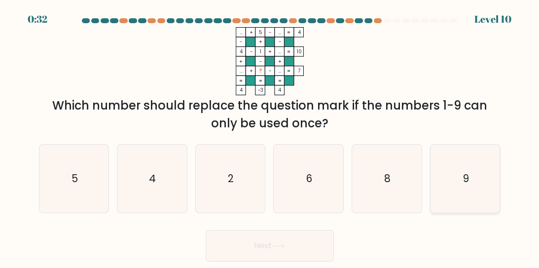
click at [478, 176] on icon "9" at bounding box center [465, 179] width 68 height 68
click at [270, 137] on input "f. 9" at bounding box center [270, 135] width 0 height 2
radio input "true"
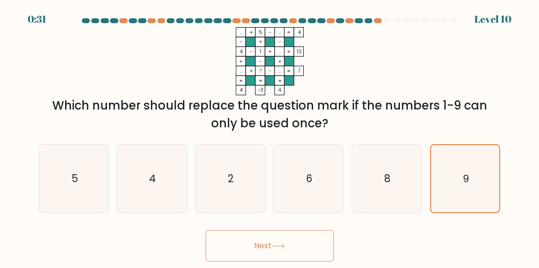
click at [310, 247] on button "Next" at bounding box center [270, 246] width 128 height 32
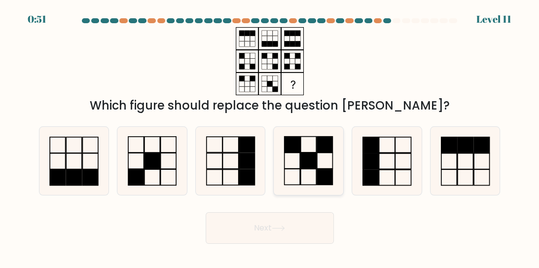
click at [314, 166] on rect at bounding box center [308, 161] width 15 height 16
click at [270, 137] on input "d." at bounding box center [270, 135] width 0 height 2
radio input "true"
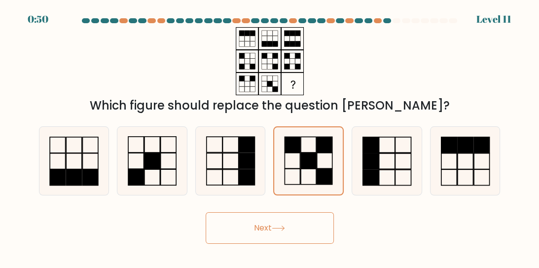
click at [299, 230] on button "Next" at bounding box center [270, 228] width 128 height 32
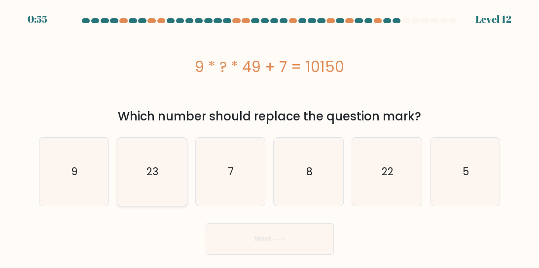
click at [169, 178] on icon "23" at bounding box center [152, 172] width 68 height 68
click at [270, 137] on input "b. 23" at bounding box center [270, 135] width 0 height 2
radio input "true"
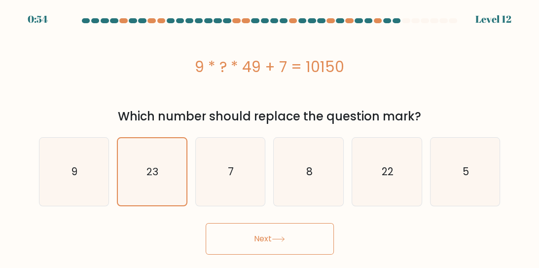
click at [261, 242] on button "Next" at bounding box center [270, 239] width 128 height 32
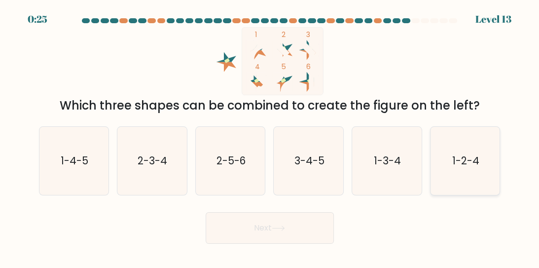
click at [478, 156] on text "1-2-4" at bounding box center [466, 160] width 27 height 14
click at [270, 137] on input "f. 1-2-4" at bounding box center [270, 135] width 0 height 2
radio input "true"
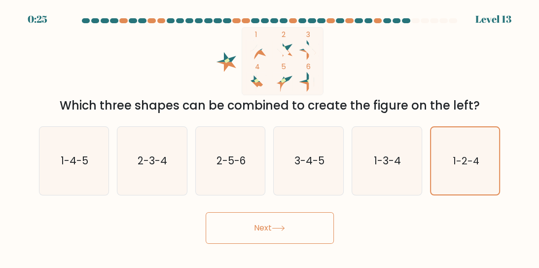
click at [229, 228] on button "Next" at bounding box center [270, 228] width 128 height 32
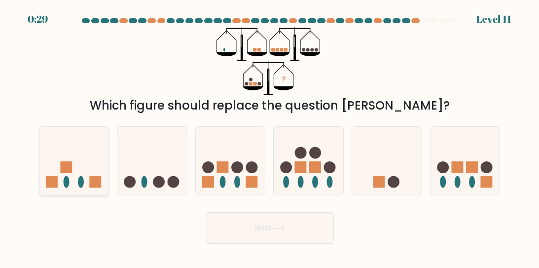
click at [71, 167] on rect at bounding box center [66, 167] width 12 height 12
click at [270, 137] on input "a." at bounding box center [270, 135] width 0 height 2
radio input "true"
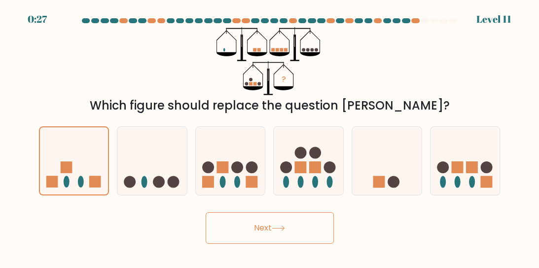
click at [267, 236] on button "Next" at bounding box center [270, 228] width 128 height 32
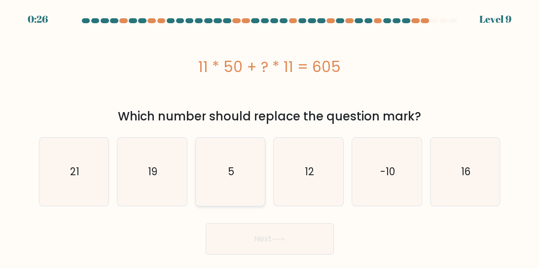
click at [235, 180] on icon "5" at bounding box center [230, 172] width 68 height 68
click at [270, 137] on input "c. 5" at bounding box center [270, 135] width 0 height 2
radio input "true"
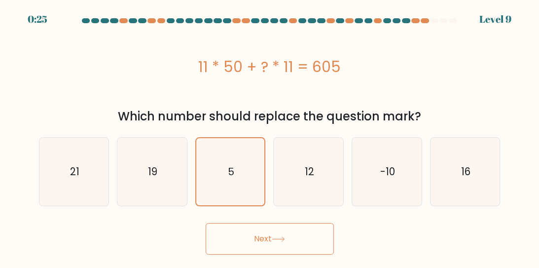
click at [250, 237] on button "Next" at bounding box center [270, 239] width 128 height 32
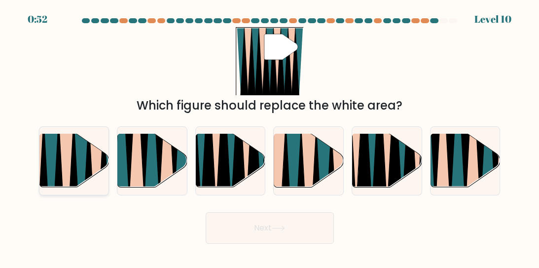
click at [78, 148] on icon at bounding box center [81, 191] width 15 height 139
click at [270, 137] on input "a." at bounding box center [270, 135] width 0 height 2
radio input "true"
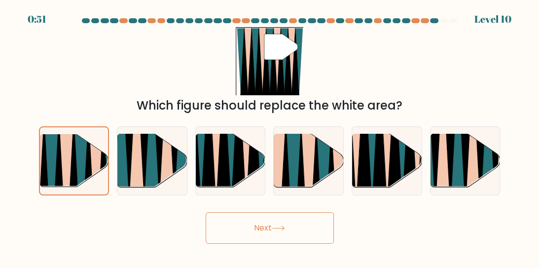
click at [238, 232] on button "Next" at bounding box center [270, 228] width 128 height 32
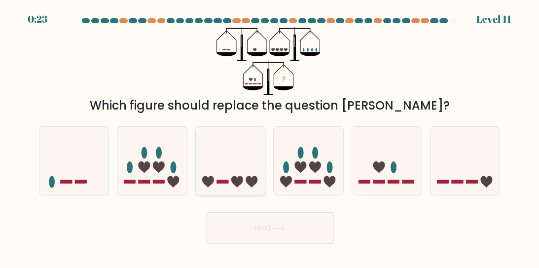
click at [225, 172] on icon at bounding box center [231, 161] width 70 height 58
click at [270, 137] on input "c." at bounding box center [270, 135] width 0 height 2
radio input "true"
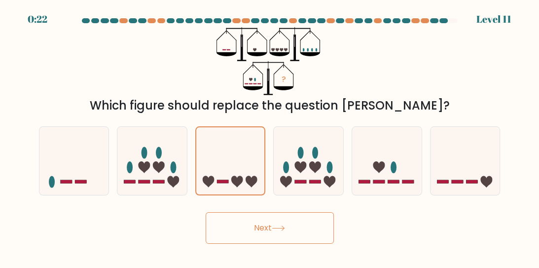
click at [250, 232] on button "Next" at bounding box center [270, 228] width 128 height 32
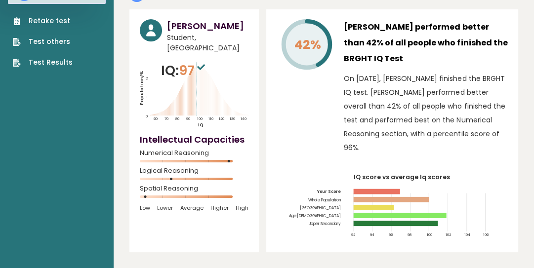
scroll to position [71, 0]
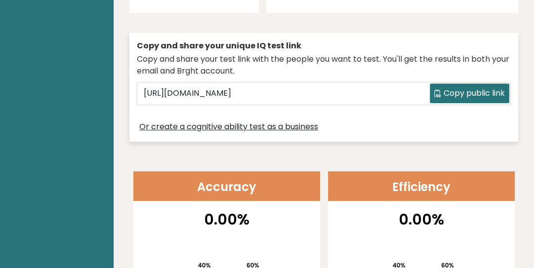
click at [273, 120] on div "Or create a cognitive ability test as a business" at bounding box center [324, 127] width 374 height 14
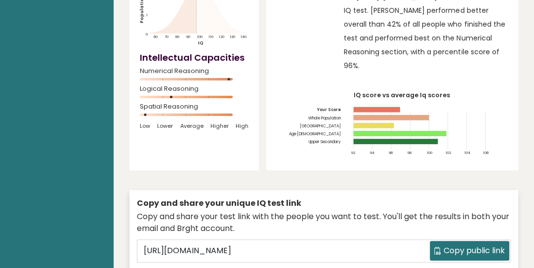
scroll to position [0, 0]
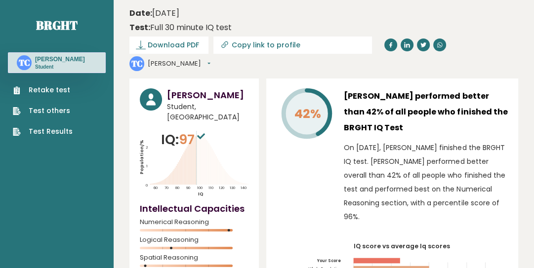
click at [210, 59] on button "[PERSON_NAME]" at bounding box center [179, 64] width 63 height 10
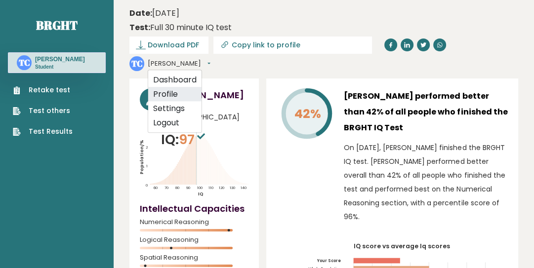
click at [201, 87] on link "Profile" at bounding box center [174, 94] width 53 height 14
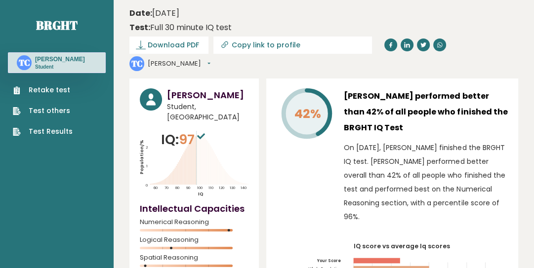
click at [55, 132] on link "Test Results" at bounding box center [43, 131] width 60 height 10
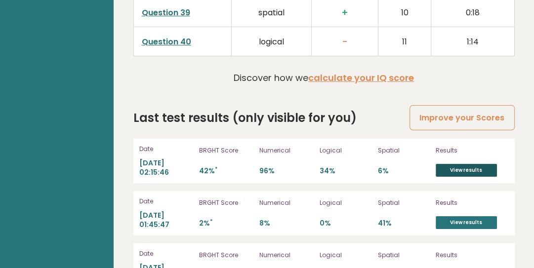
click at [454, 164] on link "View results" at bounding box center [465, 170] width 61 height 13
